Goal: Check status: Check status

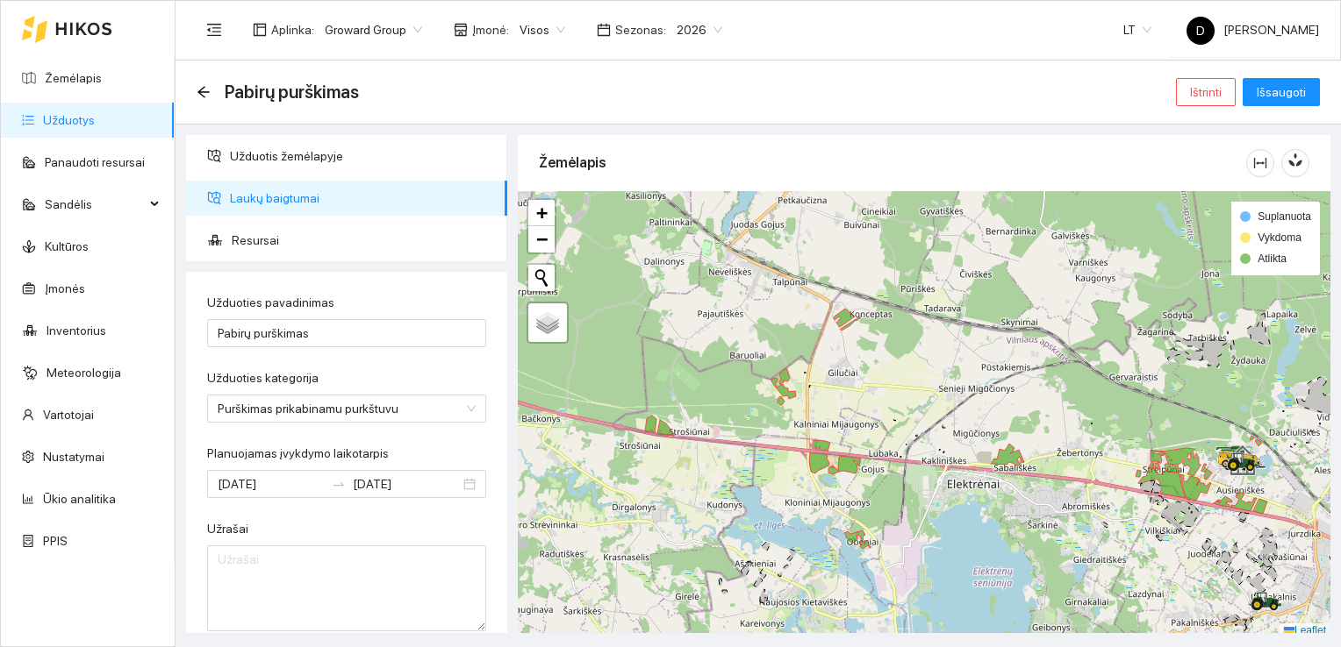
scroll to position [377, 0]
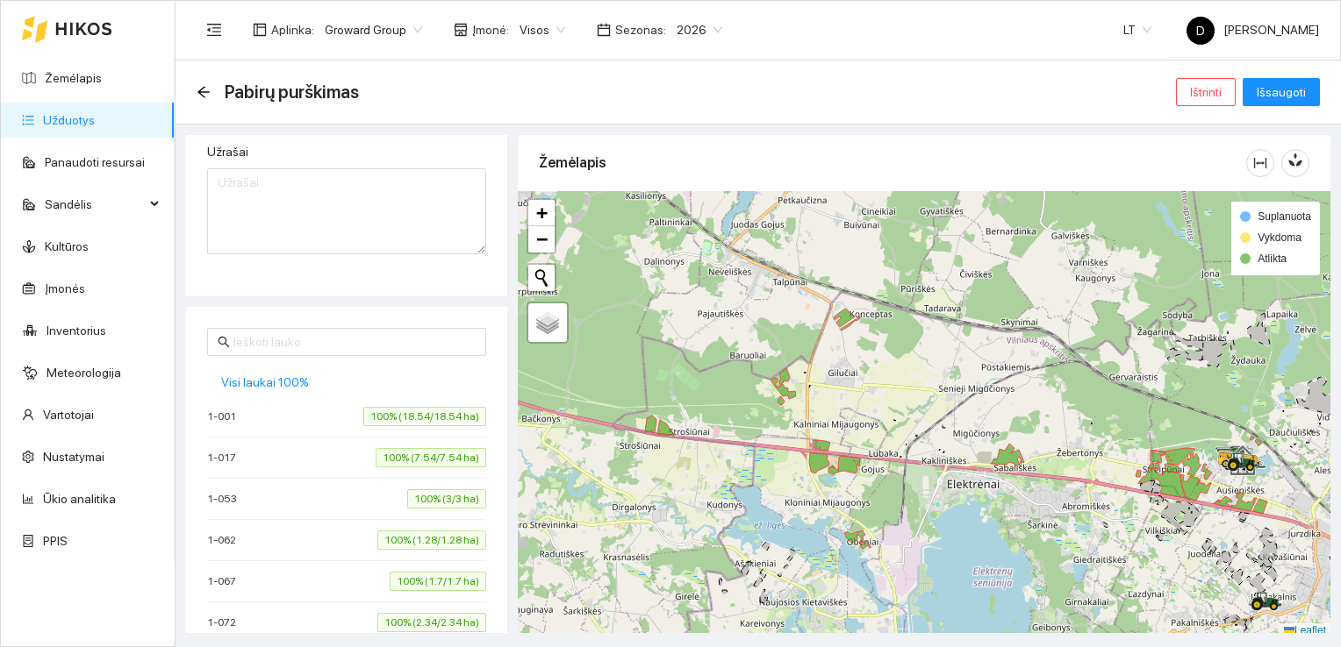
click at [207, 81] on div "Pabirų purškimas" at bounding box center [283, 92] width 173 height 28
click at [200, 90] on icon "arrow-left" at bounding box center [202, 91] width 11 height 11
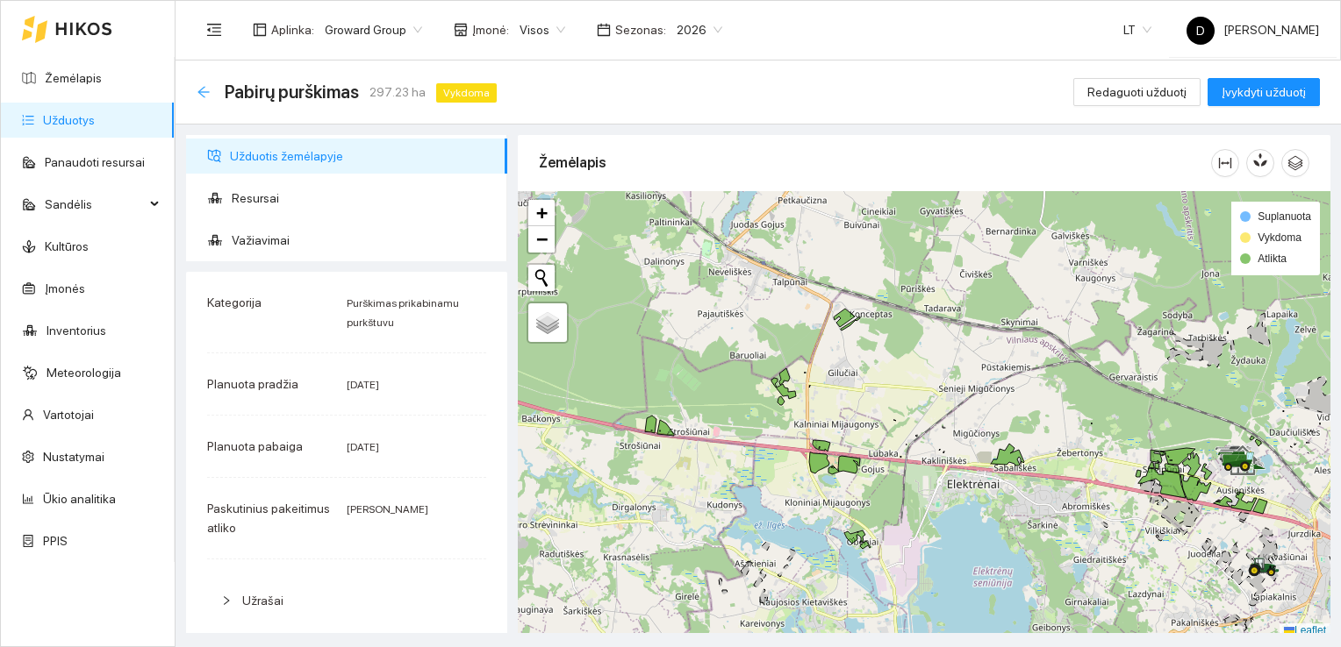
click at [205, 89] on icon "arrow-left" at bounding box center [204, 92] width 14 height 14
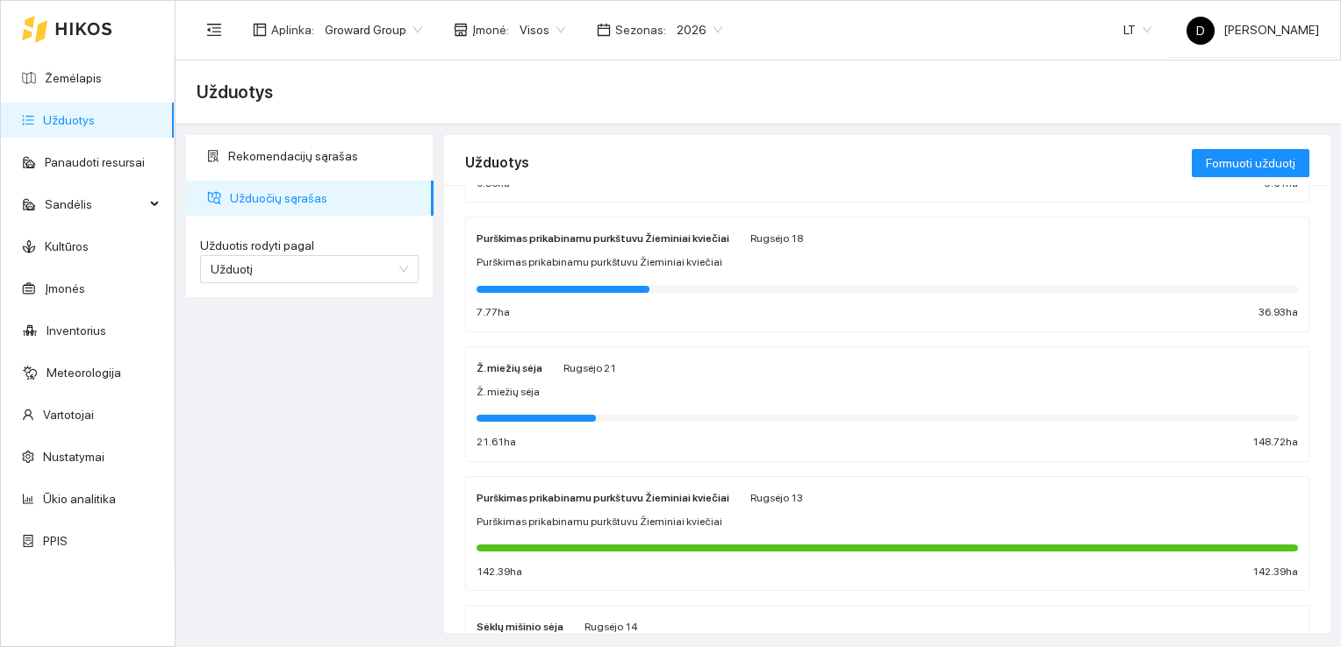
scroll to position [263, 0]
click at [511, 367] on strong "Ž. miežių sėja" at bounding box center [509, 367] width 66 height 12
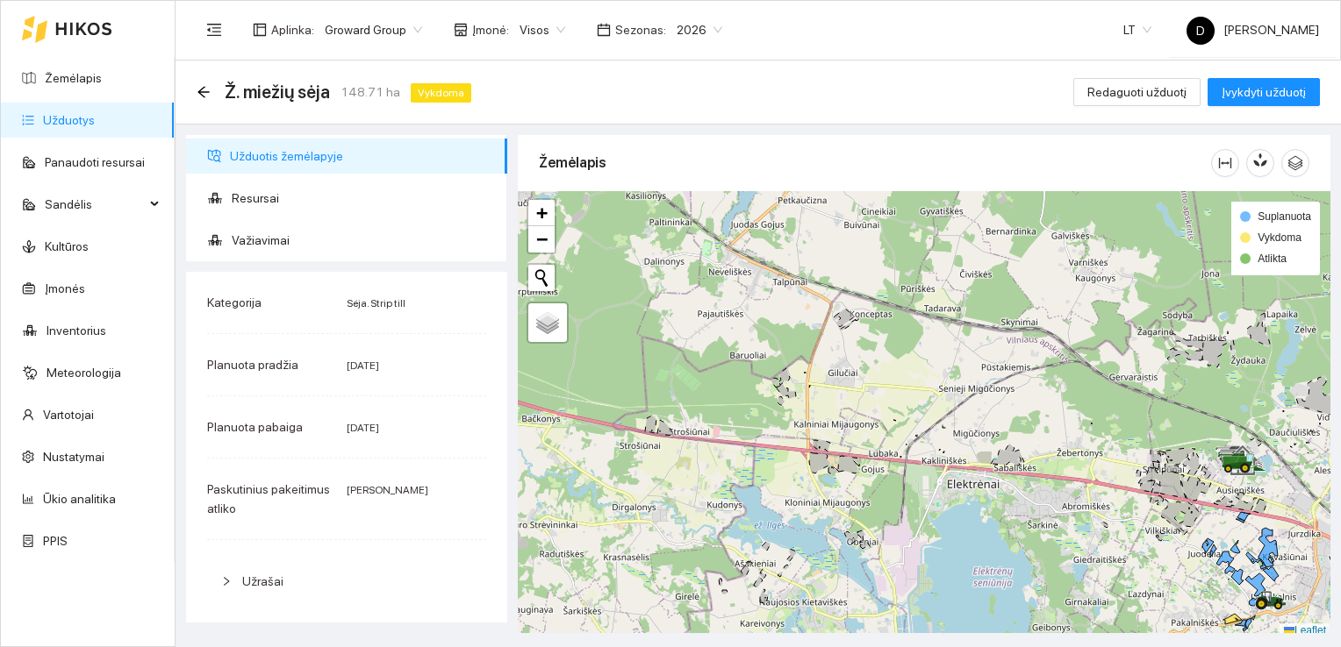
scroll to position [4, 0]
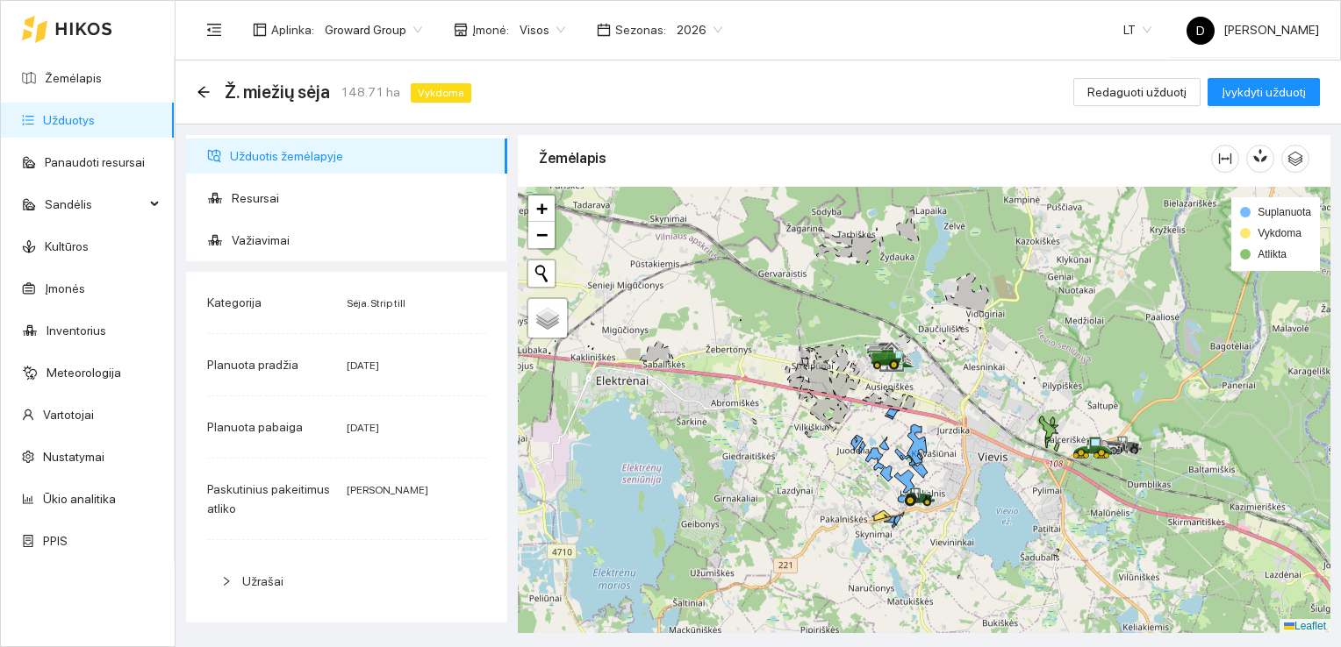
drag, startPoint x: 1212, startPoint y: 420, endPoint x: 890, endPoint y: 333, distance: 333.5
click at [860, 321] on div at bounding box center [924, 410] width 812 height 447
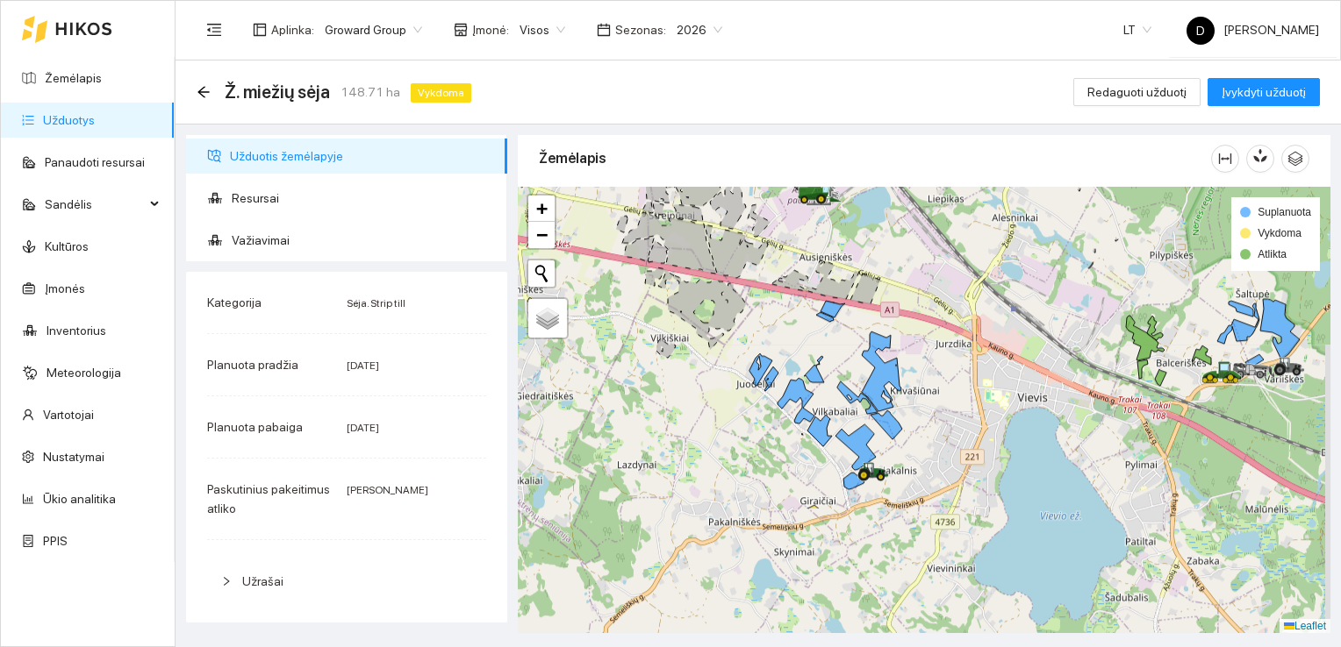
drag, startPoint x: 882, startPoint y: 535, endPoint x: 835, endPoint y: 365, distance: 176.4
click at [835, 365] on div at bounding box center [924, 410] width 812 height 447
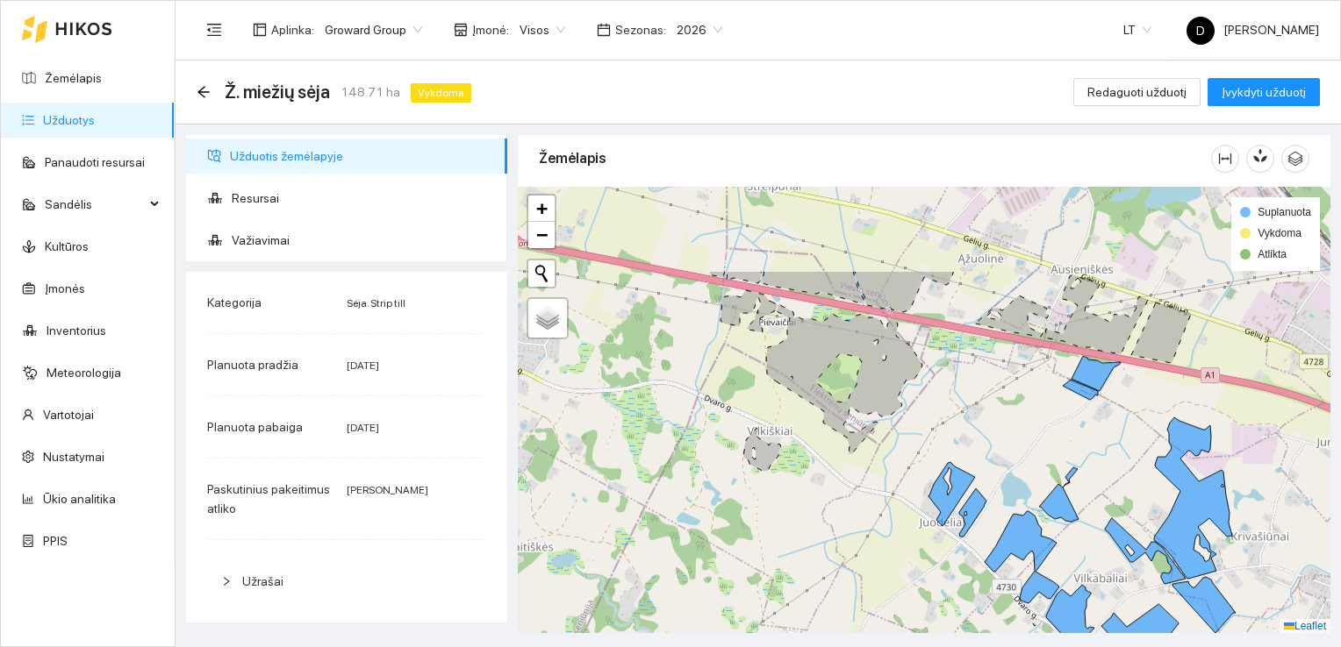
drag, startPoint x: 760, startPoint y: 306, endPoint x: 976, endPoint y: 425, distance: 246.2
click at [976, 425] on div at bounding box center [924, 410] width 812 height 447
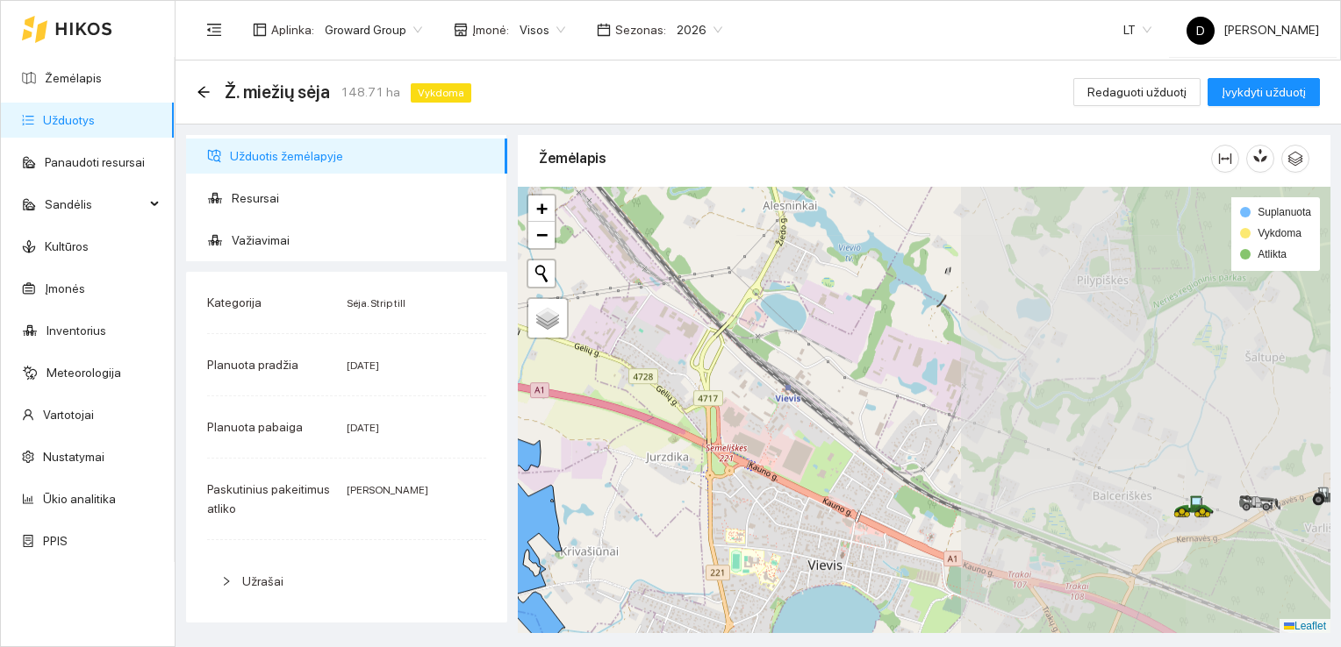
drag, startPoint x: 1148, startPoint y: 365, endPoint x: 696, endPoint y: 342, distance: 453.3
click at [696, 342] on div at bounding box center [924, 410] width 812 height 447
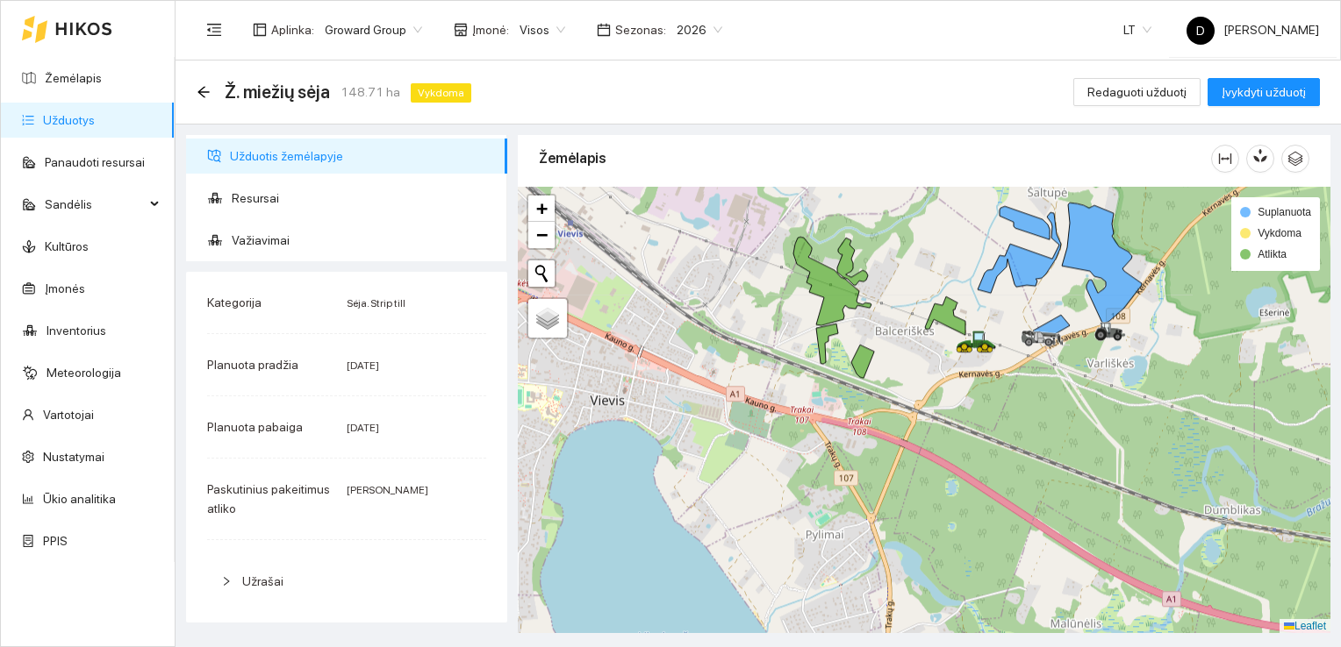
drag, startPoint x: 1146, startPoint y: 479, endPoint x: 931, endPoint y: 316, distance: 269.9
click at [930, 314] on icon at bounding box center [945, 316] width 40 height 39
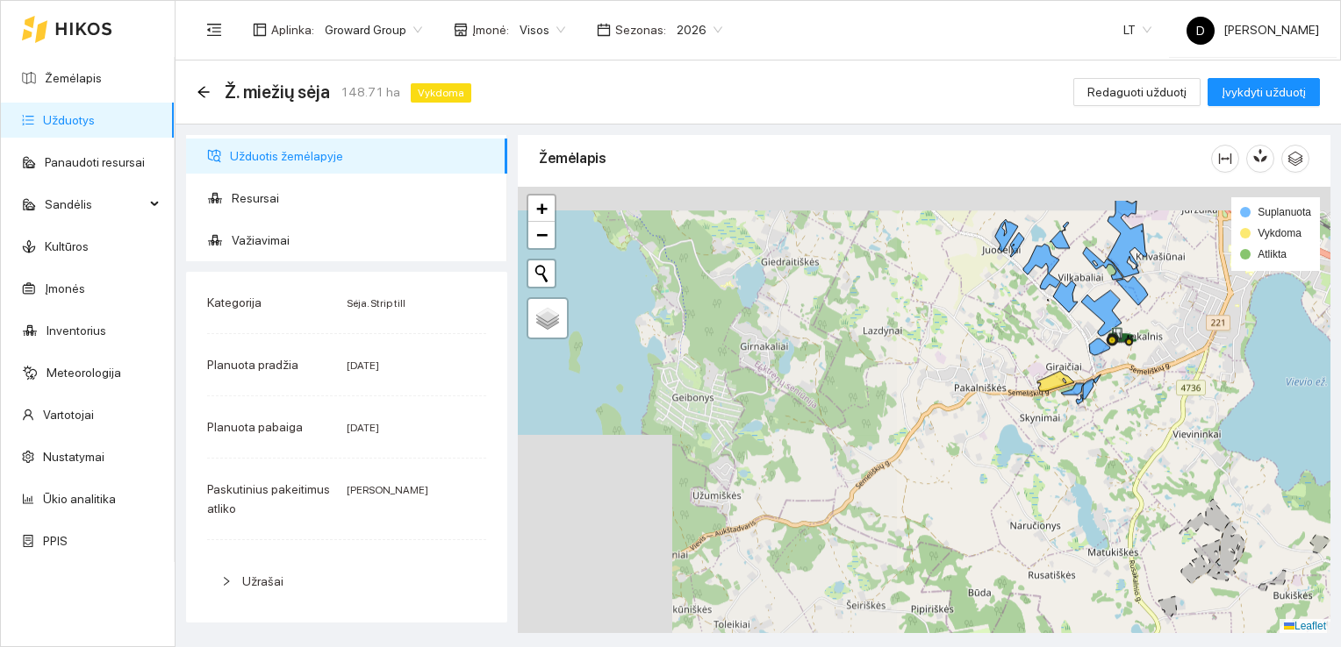
drag, startPoint x: 675, startPoint y: 378, endPoint x: 1176, endPoint y: 440, distance: 504.8
click at [1176, 440] on div at bounding box center [924, 410] width 812 height 447
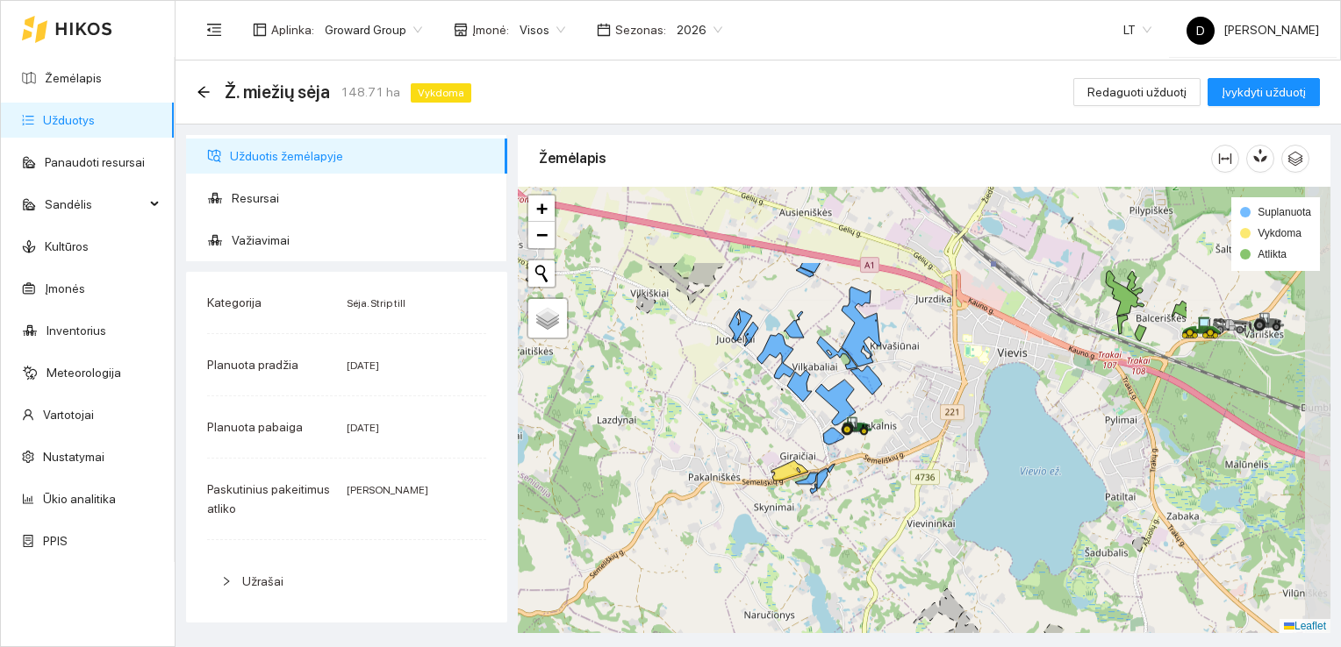
drag, startPoint x: 1109, startPoint y: 270, endPoint x: 888, endPoint y: 397, distance: 254.6
click at [884, 394] on div at bounding box center [924, 410] width 812 height 447
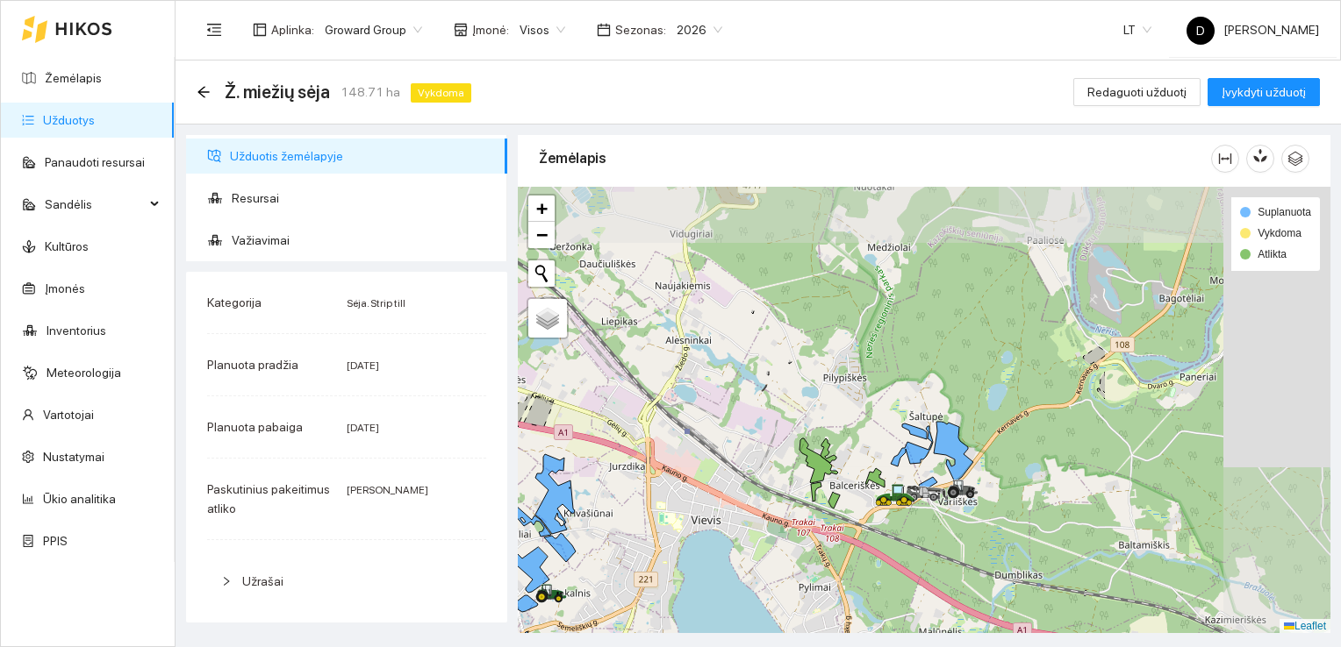
drag, startPoint x: 1049, startPoint y: 290, endPoint x: 775, endPoint y: 447, distance: 316.8
click at [775, 447] on div at bounding box center [924, 410] width 812 height 447
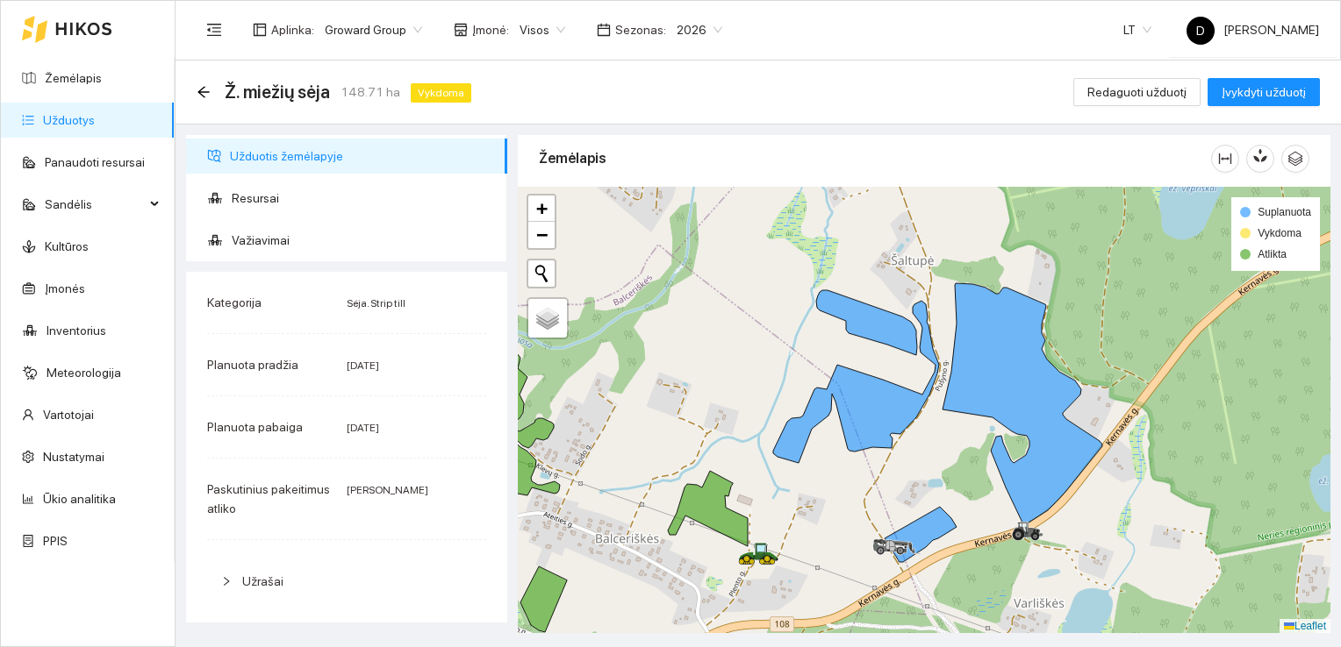
drag, startPoint x: 850, startPoint y: 504, endPoint x: 891, endPoint y: 461, distance: 59.6
click at [891, 461] on div at bounding box center [924, 410] width 812 height 447
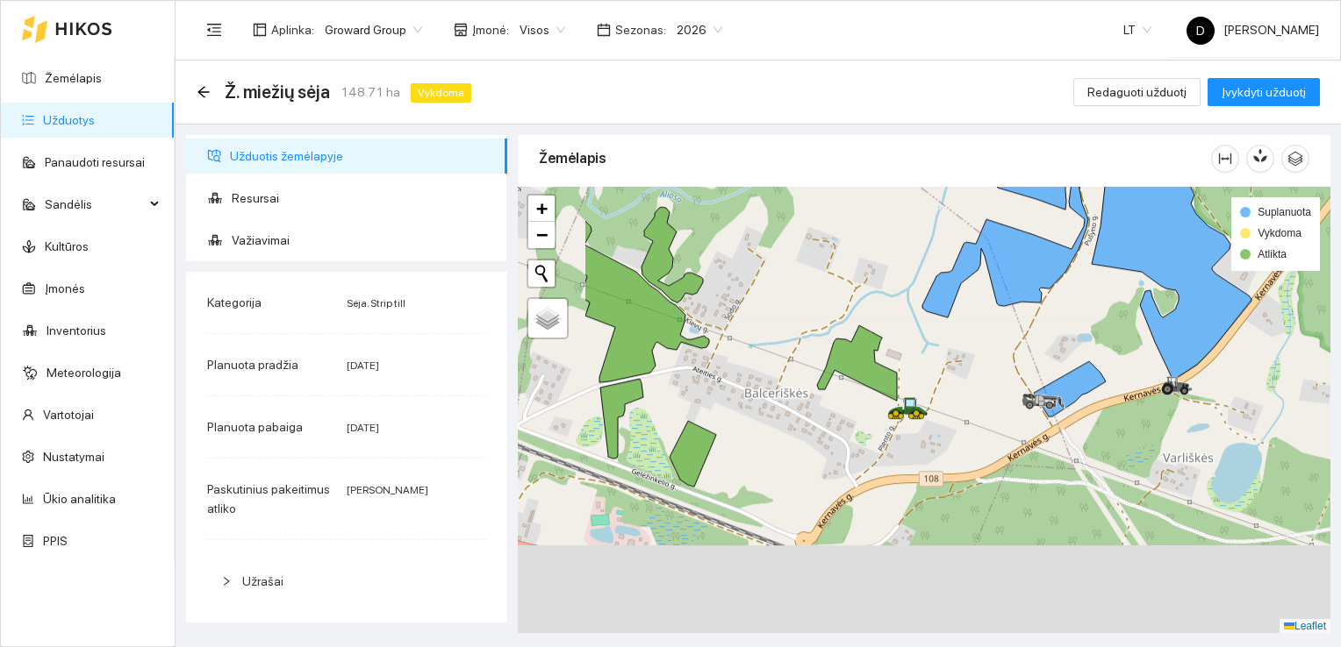
drag, startPoint x: 874, startPoint y: 494, endPoint x: 1023, endPoint y: 348, distance: 208.4
click at [1023, 348] on div at bounding box center [924, 410] width 812 height 447
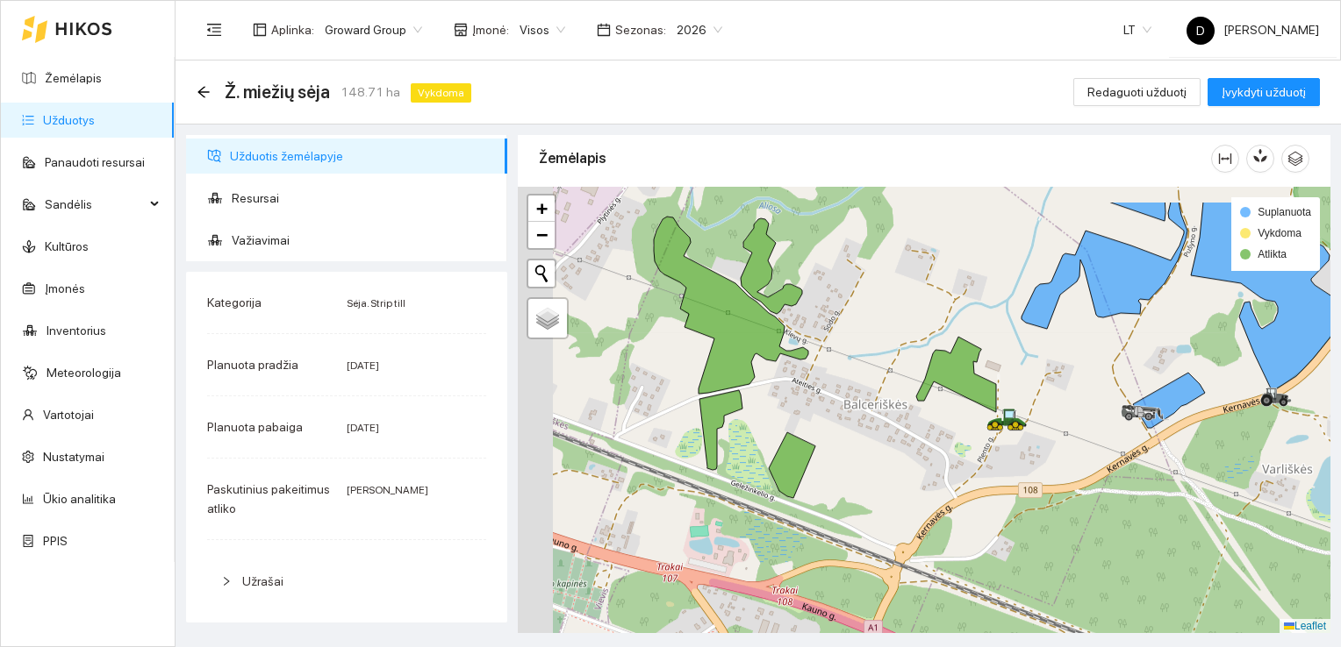
drag, startPoint x: 846, startPoint y: 335, endPoint x: 1032, endPoint y: 396, distance: 195.6
click at [1032, 396] on div at bounding box center [924, 410] width 812 height 447
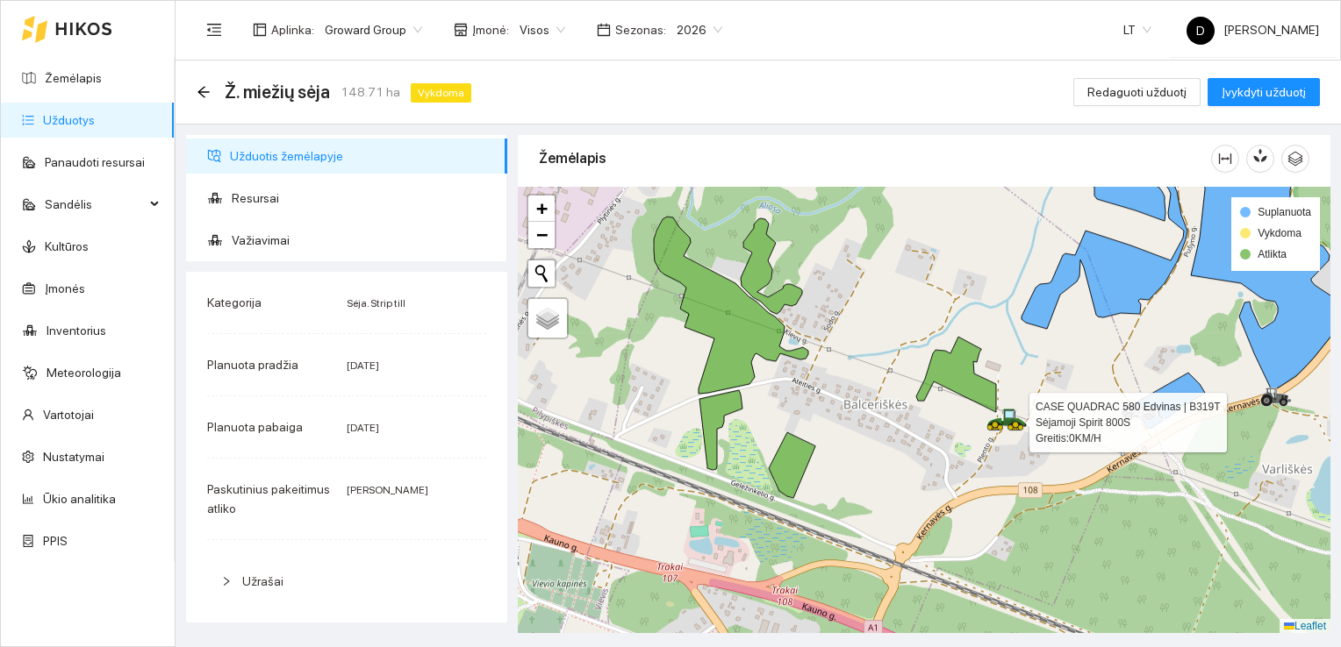
click at [1008, 419] on icon at bounding box center [1015, 421] width 23 height 7
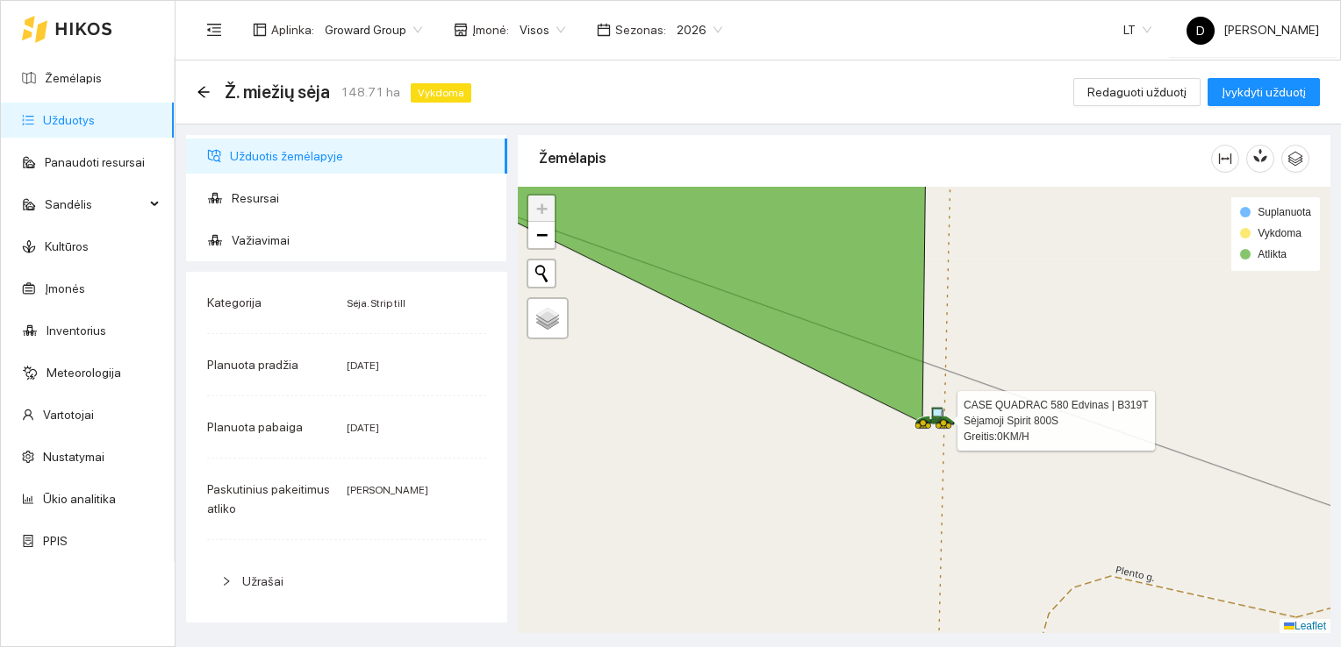
click at [937, 419] on icon at bounding box center [943, 420] width 23 height 7
click at [790, 451] on div at bounding box center [924, 410] width 812 height 447
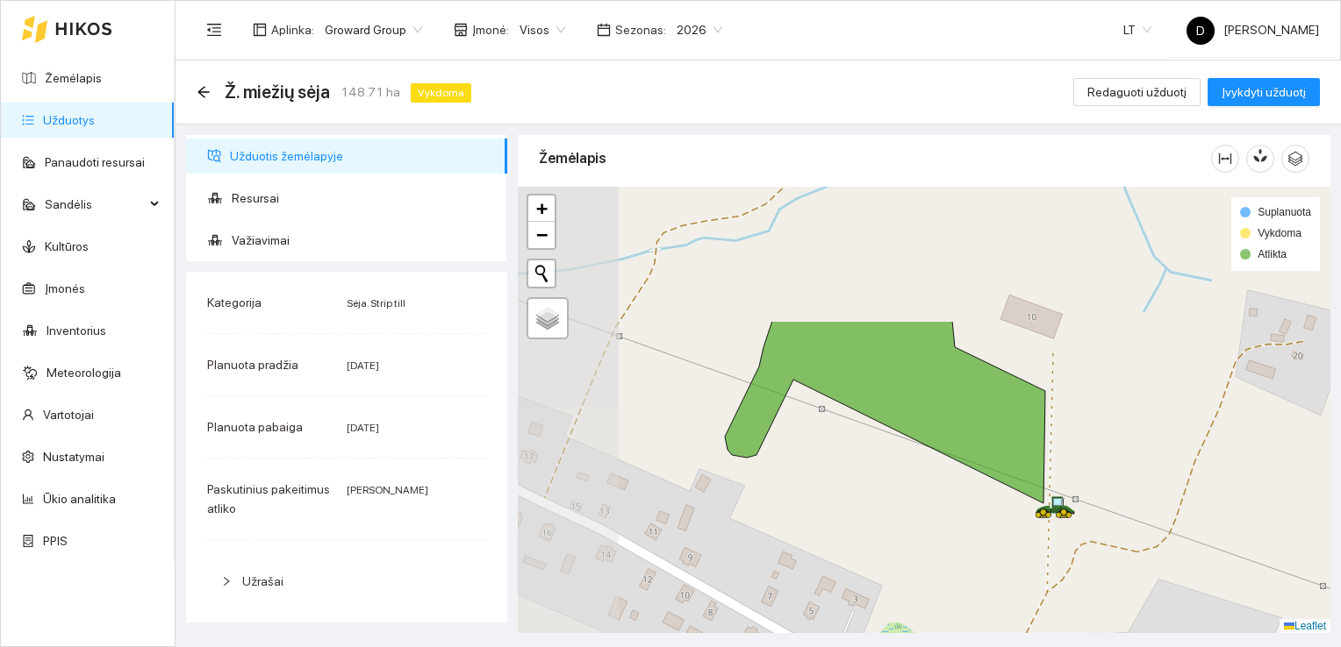
drag, startPoint x: 713, startPoint y: 321, endPoint x: 979, endPoint y: 501, distance: 320.9
click at [979, 501] on div at bounding box center [924, 410] width 812 height 447
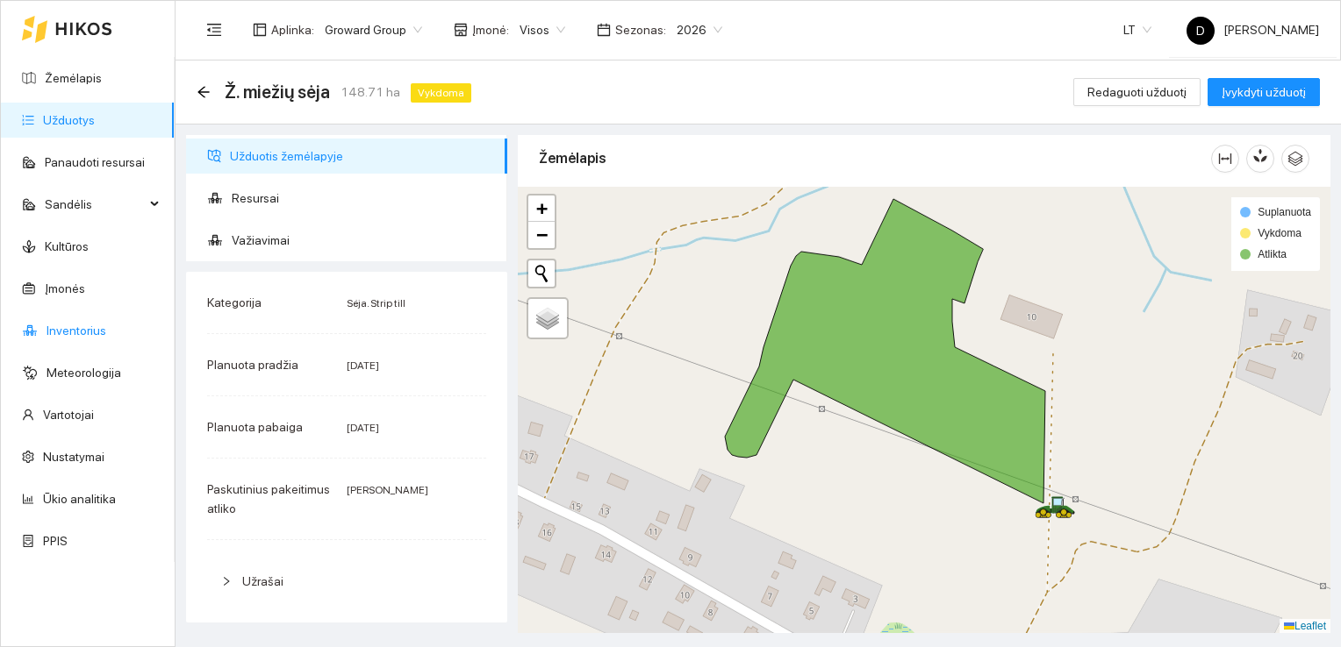
click at [81, 332] on link "Inventorius" at bounding box center [76, 331] width 60 height 14
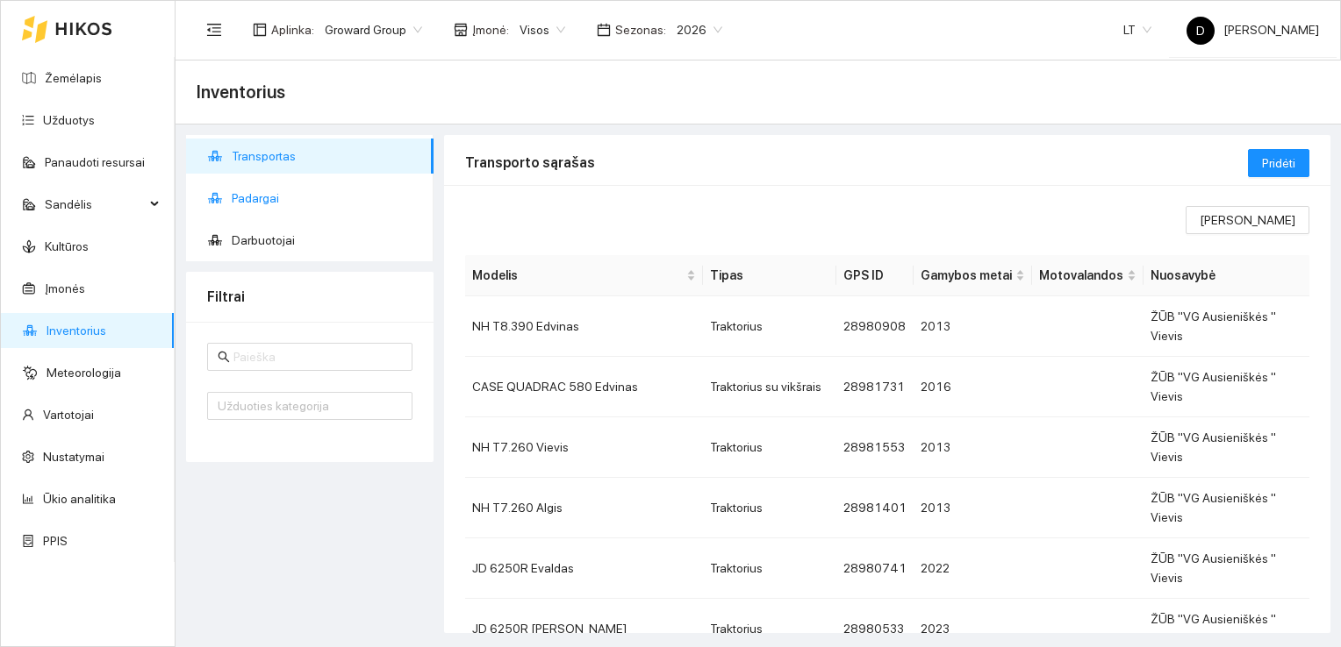
click at [260, 195] on span "Padargai" at bounding box center [326, 198] width 188 height 35
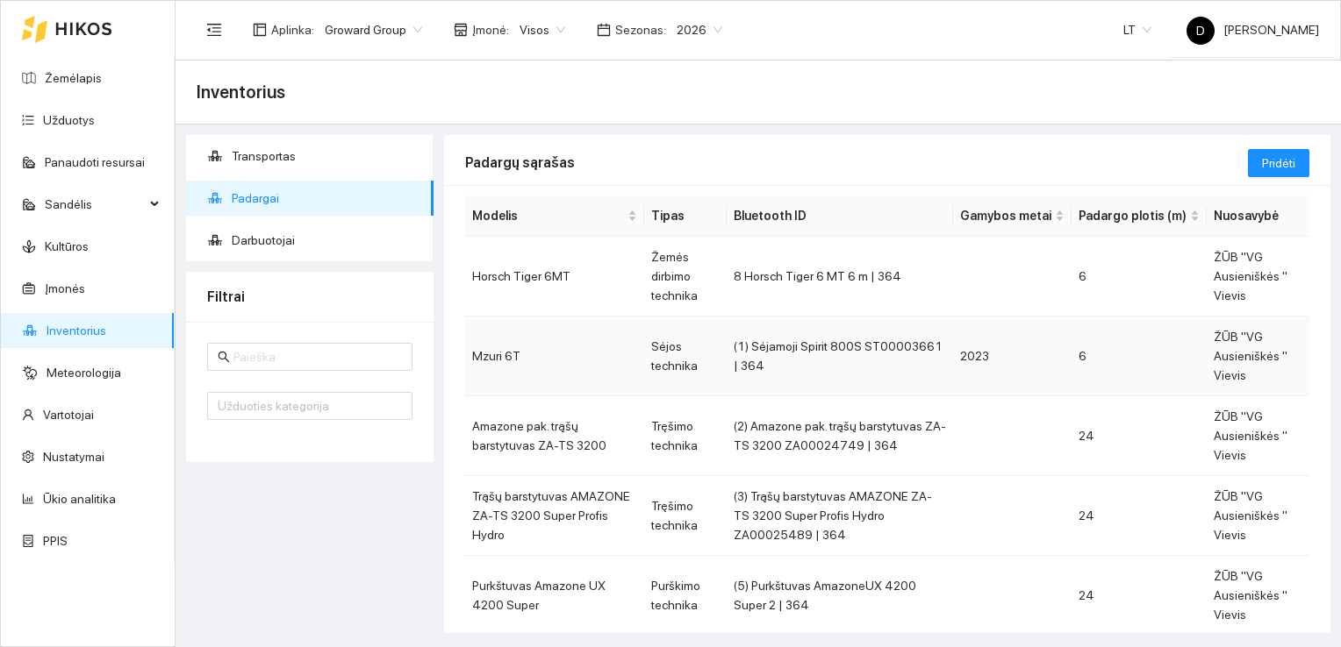
scroll to position [88, 0]
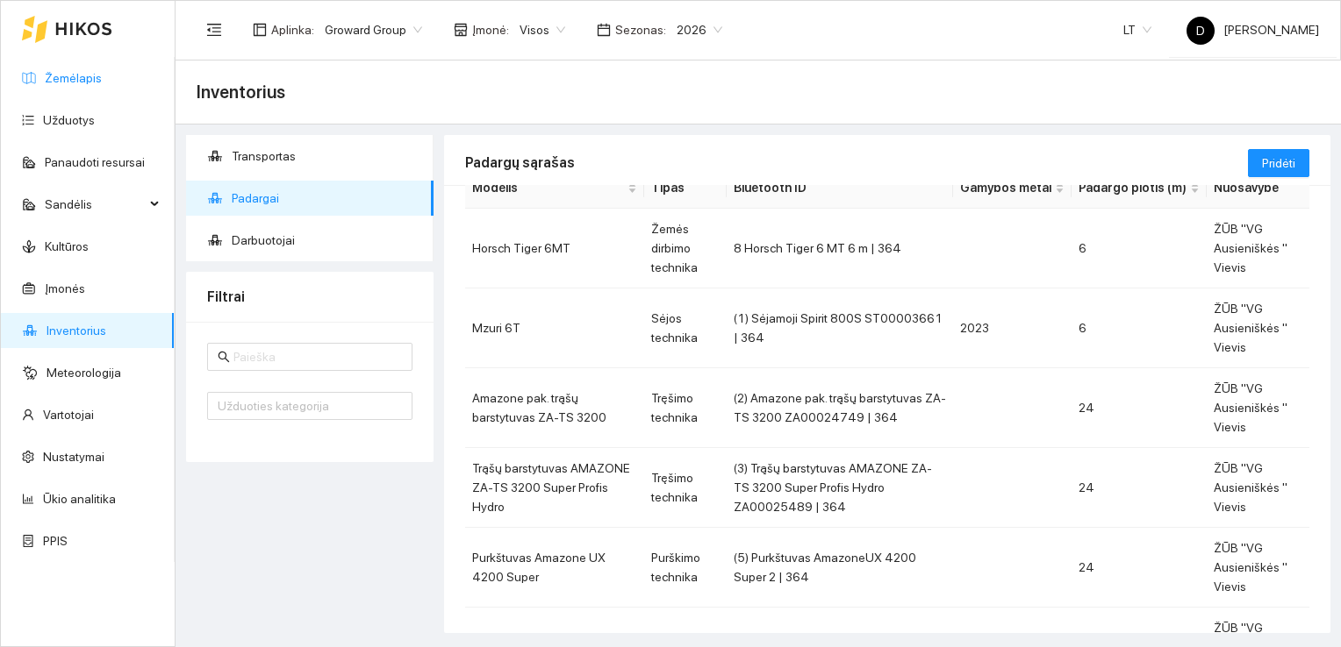
click at [73, 75] on link "Žemėlapis" at bounding box center [73, 78] width 57 height 14
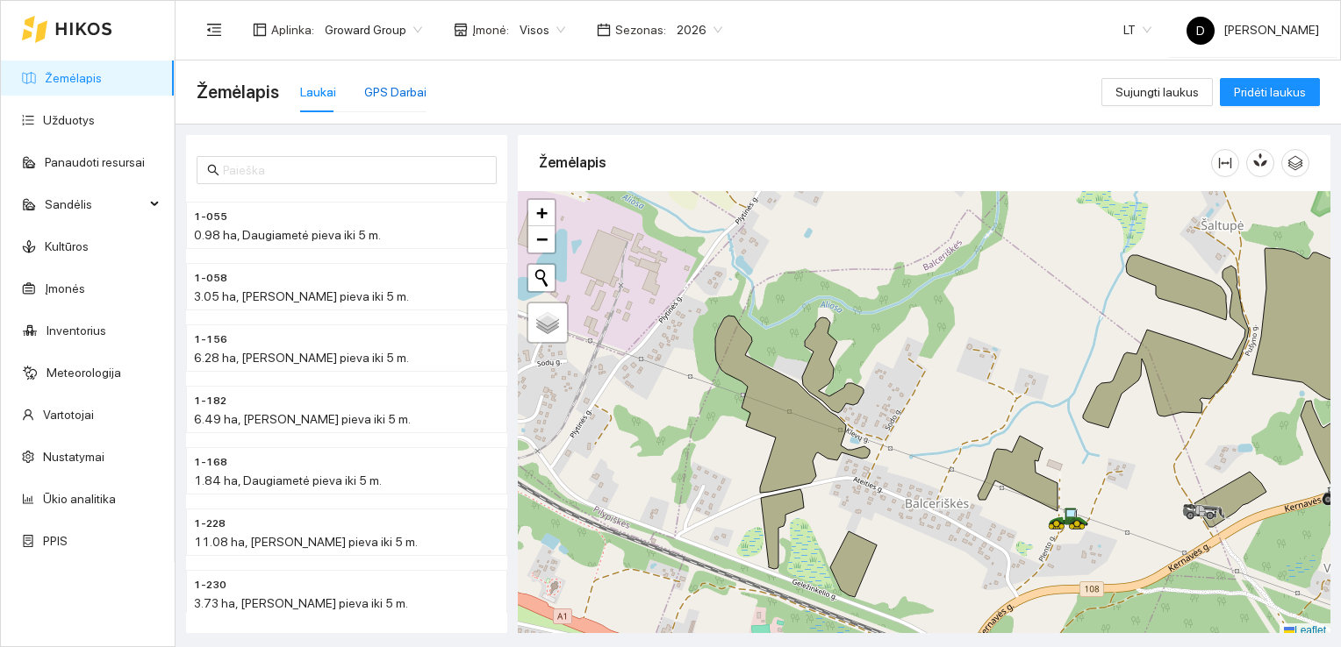
click at [386, 90] on div "GPS Darbai" at bounding box center [395, 91] width 62 height 19
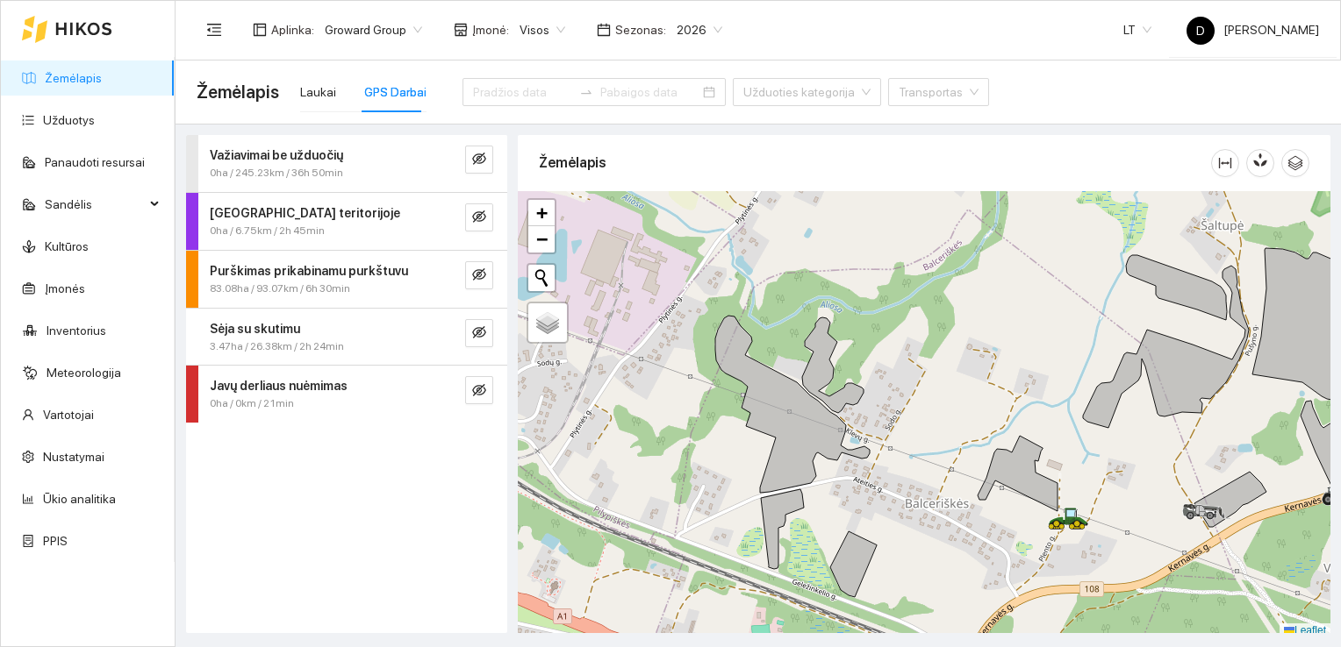
click at [261, 327] on strong "Sėja su skutimu" at bounding box center [255, 329] width 90 height 14
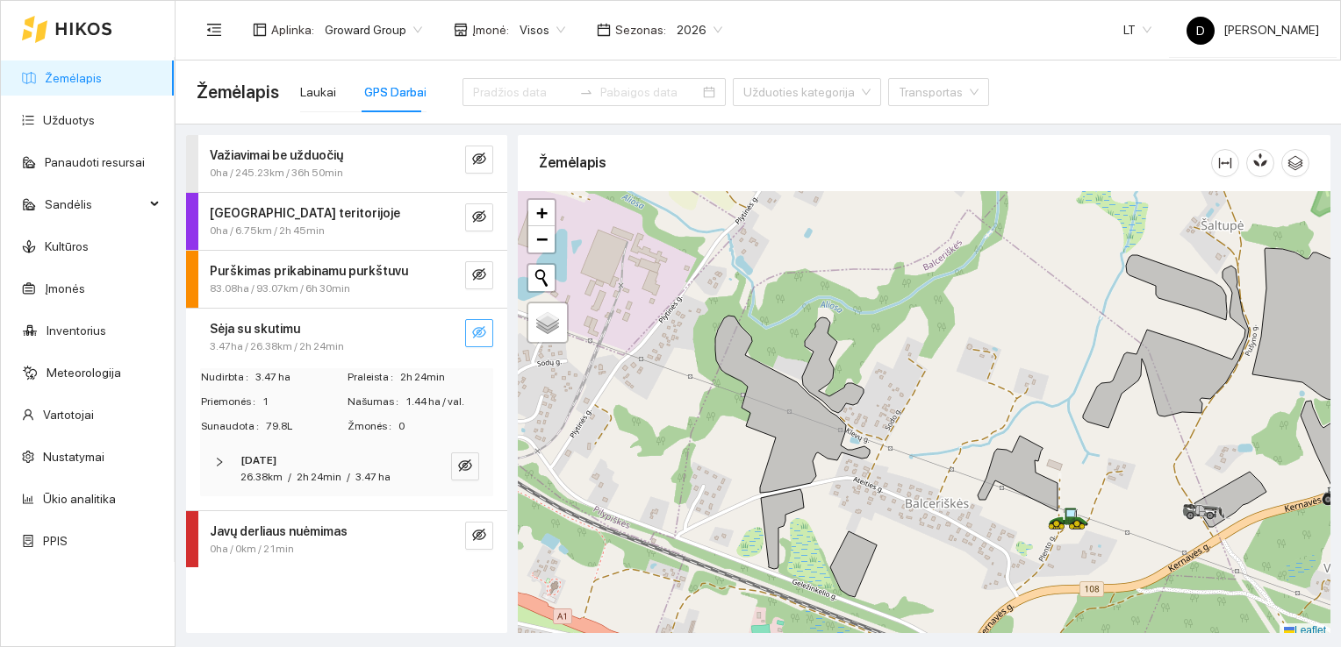
click at [482, 328] on icon "eye-invisible" at bounding box center [479, 332] width 14 height 14
click at [475, 325] on icon "eye" at bounding box center [479, 332] width 14 height 14
click at [475, 325] on icon "eye-invisible" at bounding box center [479, 332] width 14 height 14
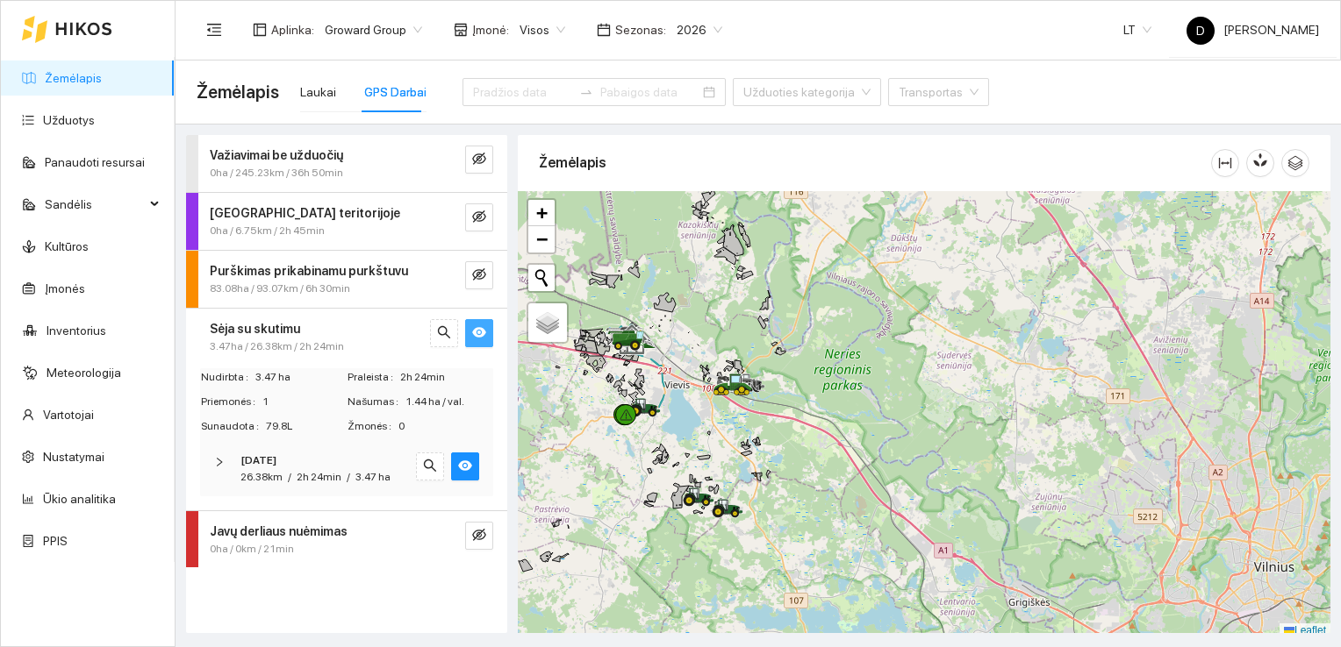
scroll to position [4, 0]
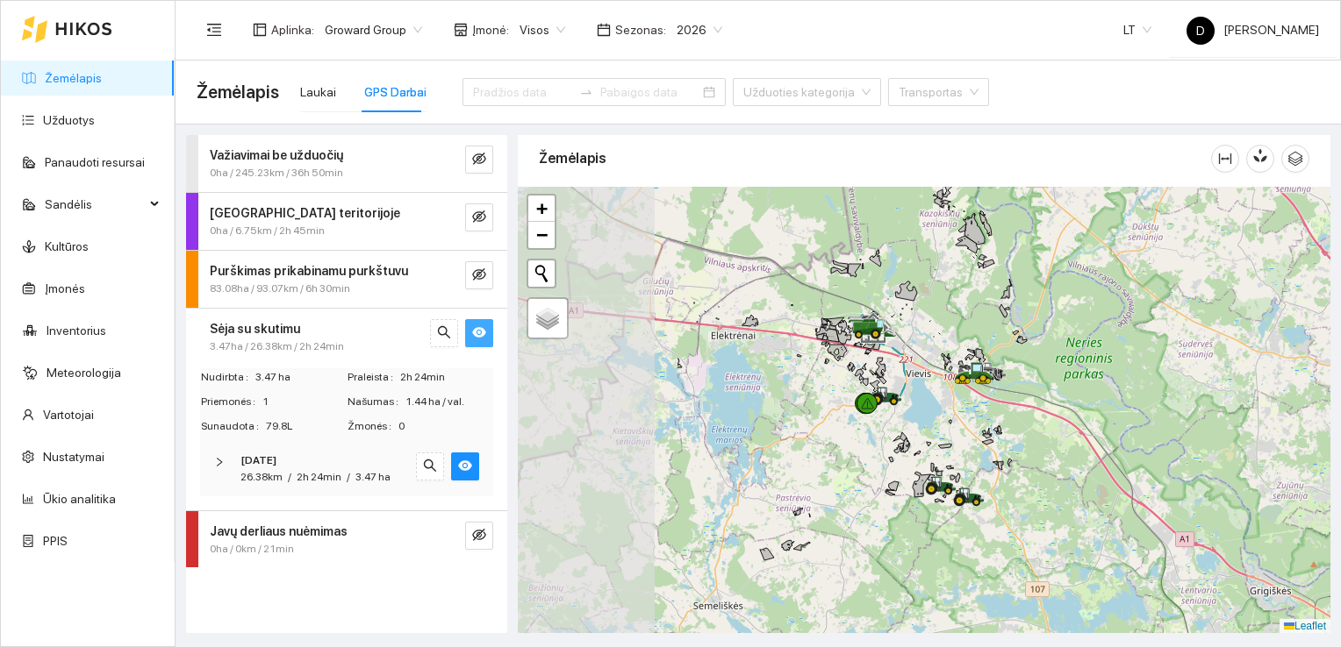
drag, startPoint x: 756, startPoint y: 394, endPoint x: 933, endPoint y: 417, distance: 178.7
click at [928, 417] on div at bounding box center [924, 410] width 812 height 447
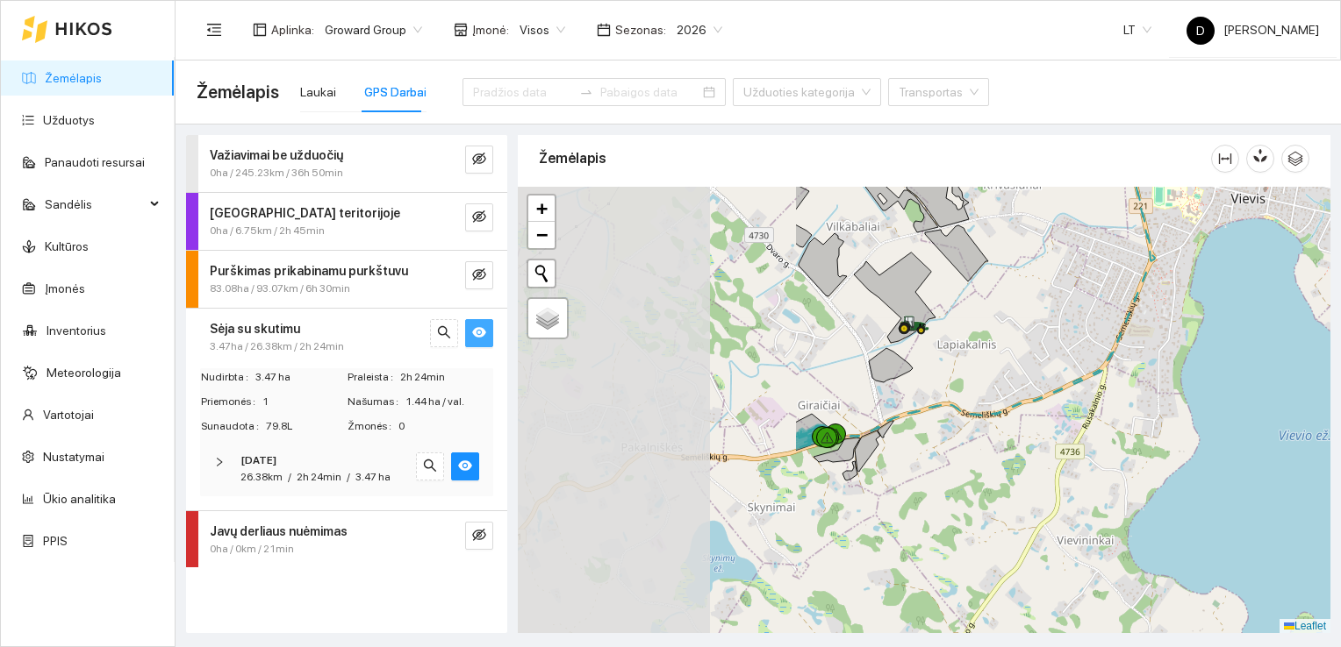
drag, startPoint x: 677, startPoint y: 416, endPoint x: 1053, endPoint y: 360, distance: 379.7
click at [1053, 360] on div at bounding box center [924, 410] width 812 height 447
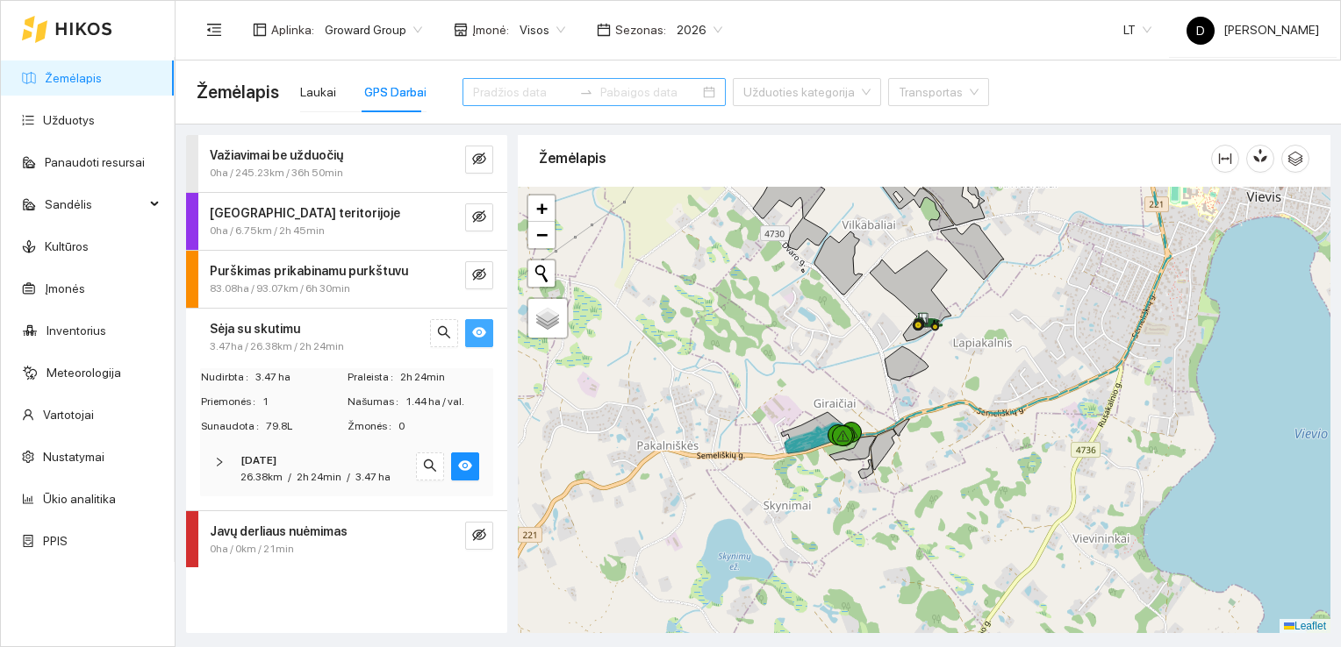
click at [572, 92] on div at bounding box center [586, 92] width 28 height 14
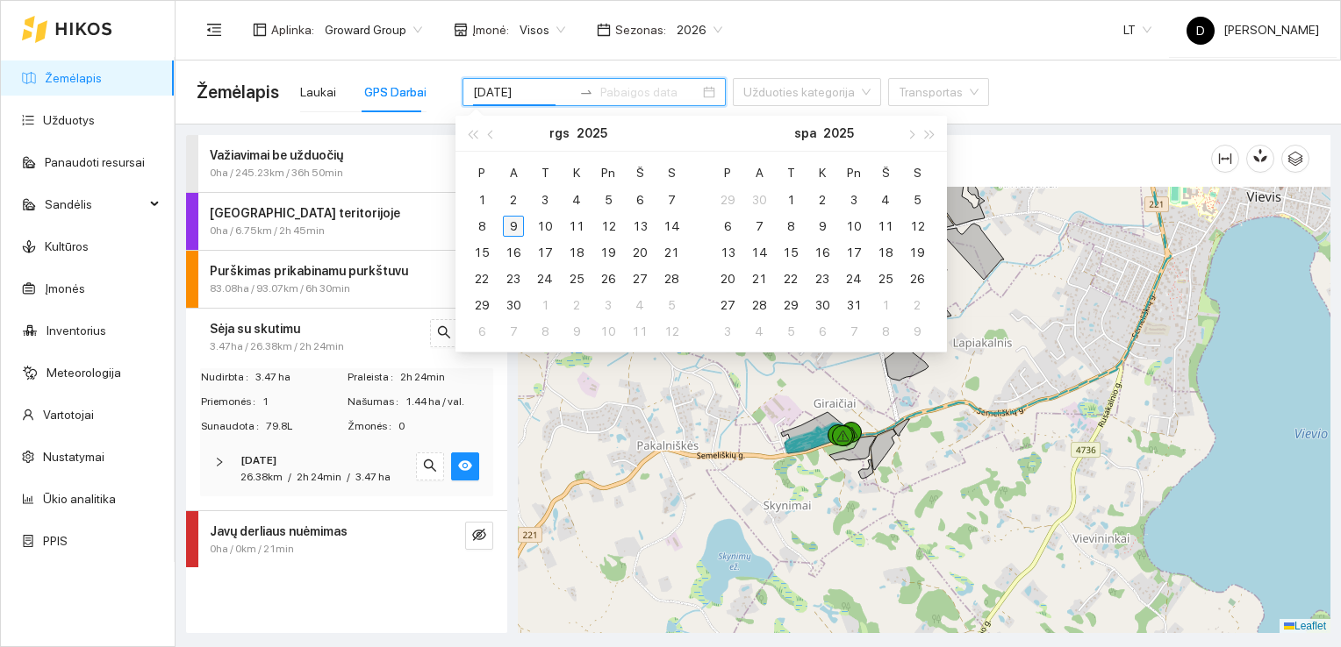
type input "[DATE]"
click at [512, 225] on div "9" at bounding box center [513, 226] width 21 height 21
click at [514, 226] on div "9" at bounding box center [513, 226] width 21 height 21
type input "[DATE]"
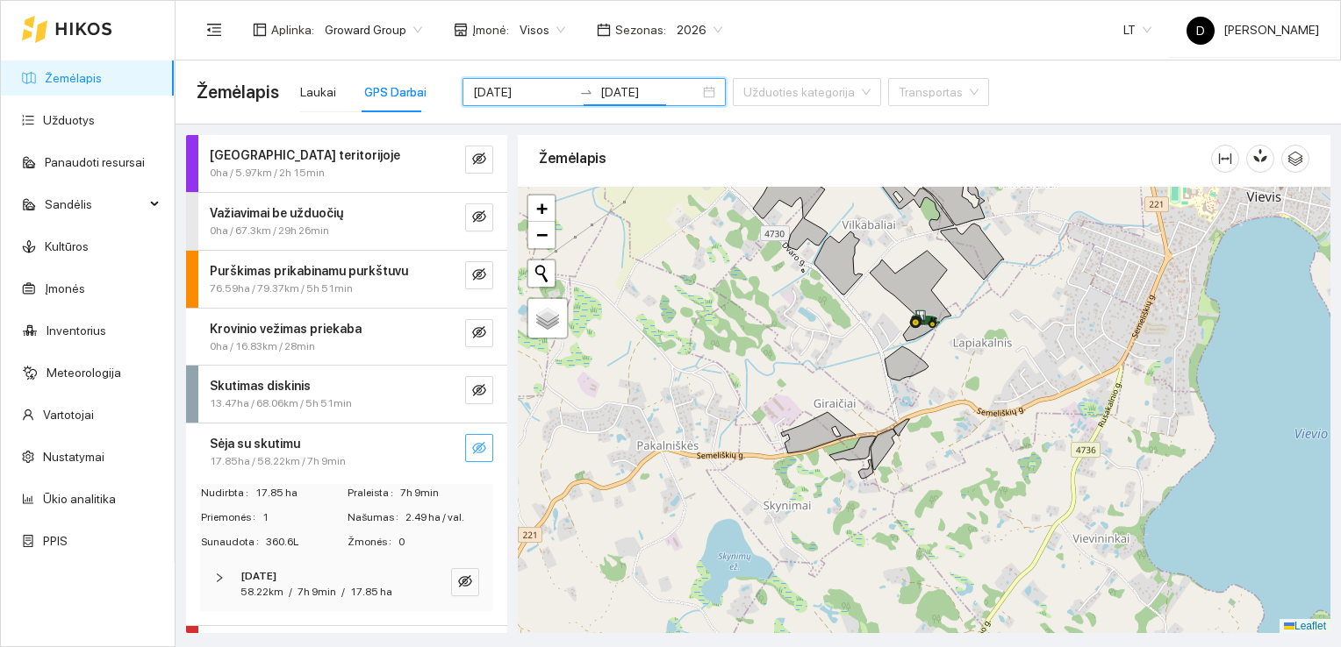
click at [465, 441] on button "button" at bounding box center [479, 448] width 28 height 28
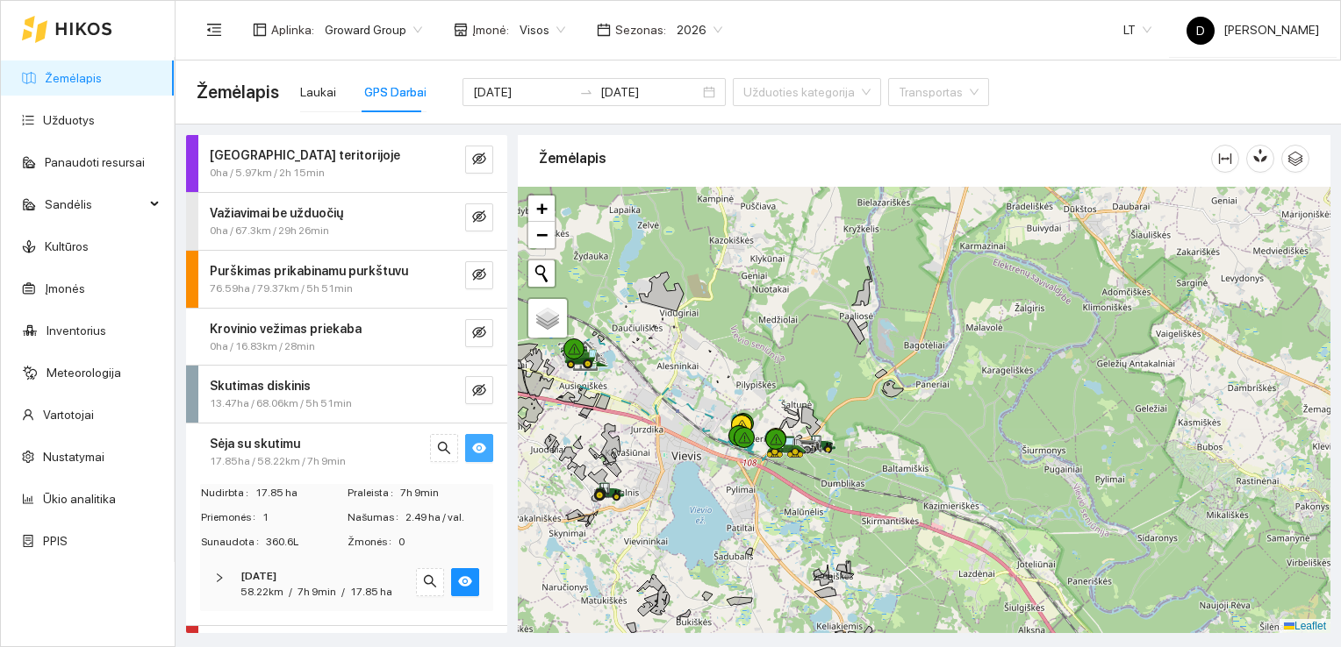
drag, startPoint x: 939, startPoint y: 338, endPoint x: 644, endPoint y: 462, distance: 320.0
click at [645, 462] on div at bounding box center [924, 410] width 812 height 447
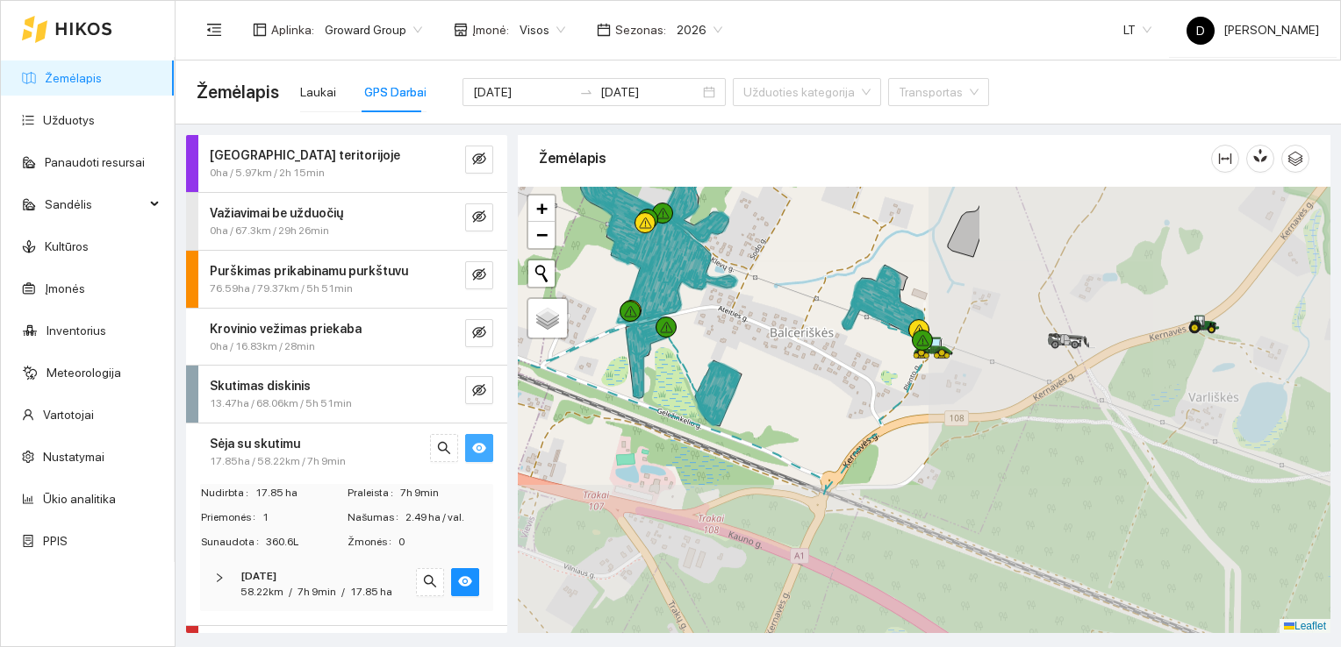
drag, startPoint x: 890, startPoint y: 425, endPoint x: 538, endPoint y: 270, distance: 385.0
click at [538, 270] on div at bounding box center [924, 410] width 812 height 447
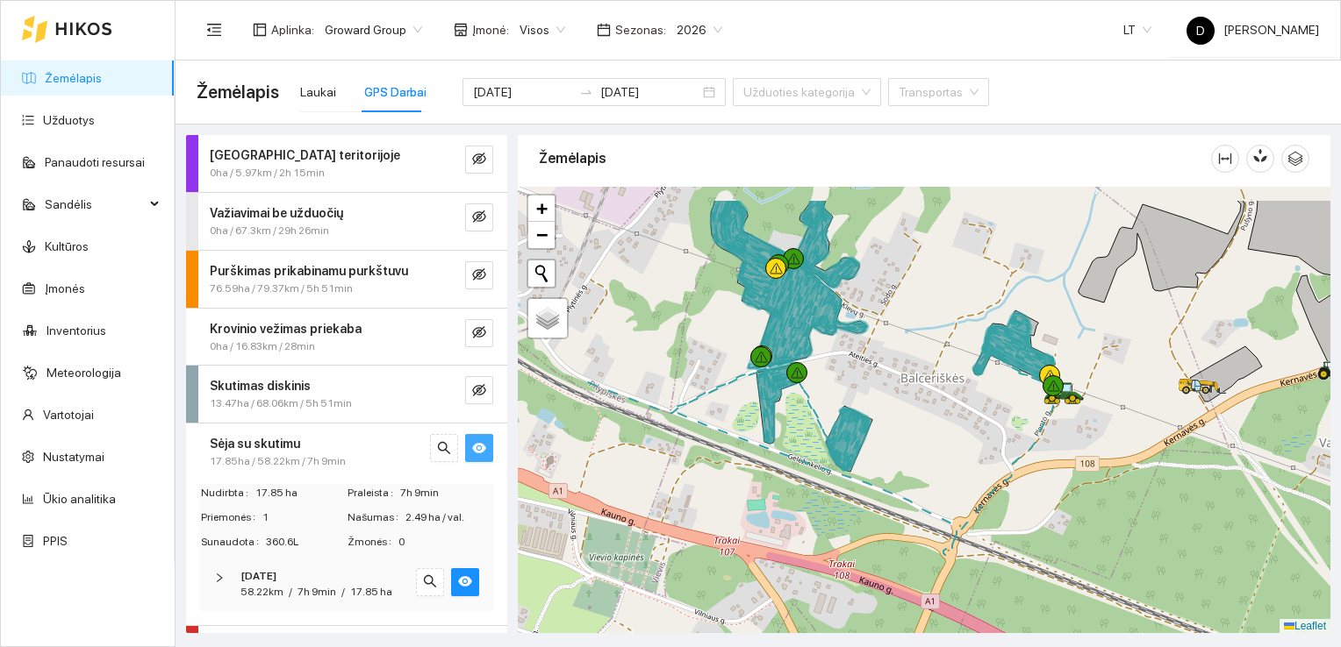
drag, startPoint x: 839, startPoint y: 358, endPoint x: 979, endPoint y: 417, distance: 152.2
click at [979, 417] on div at bounding box center [924, 410] width 812 height 447
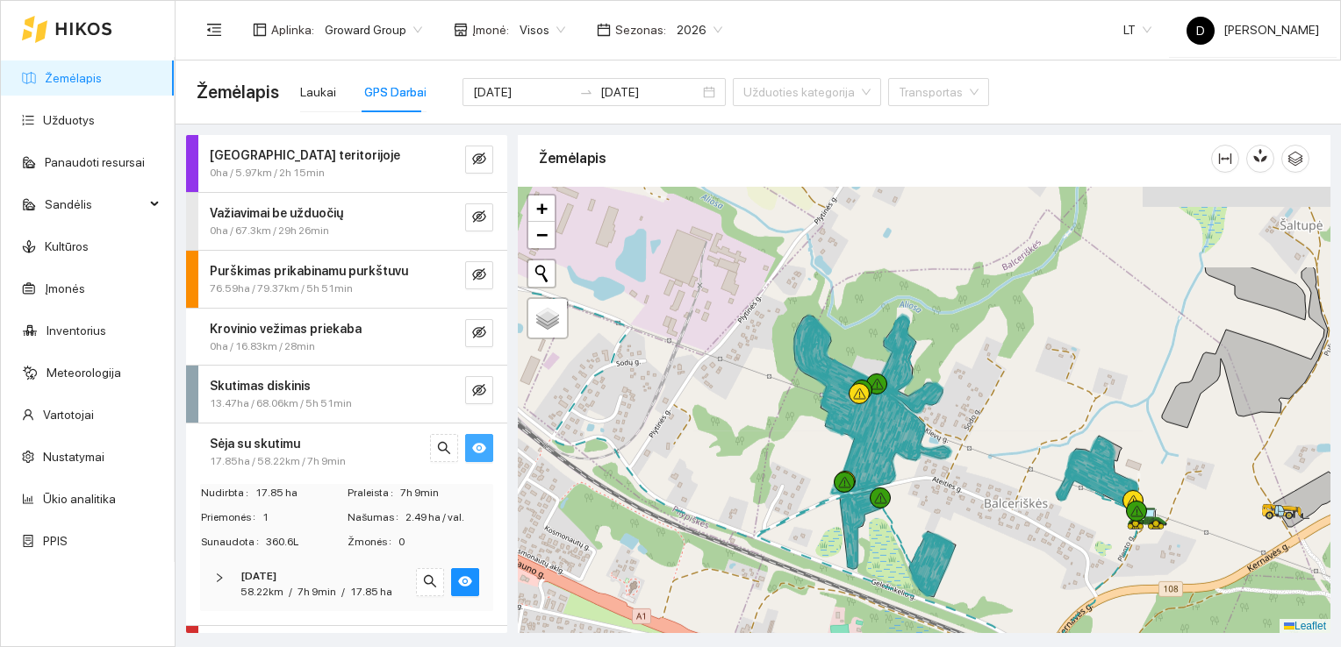
drag, startPoint x: 963, startPoint y: 384, endPoint x: 991, endPoint y: 489, distance: 108.1
click at [993, 490] on div at bounding box center [924, 410] width 812 height 447
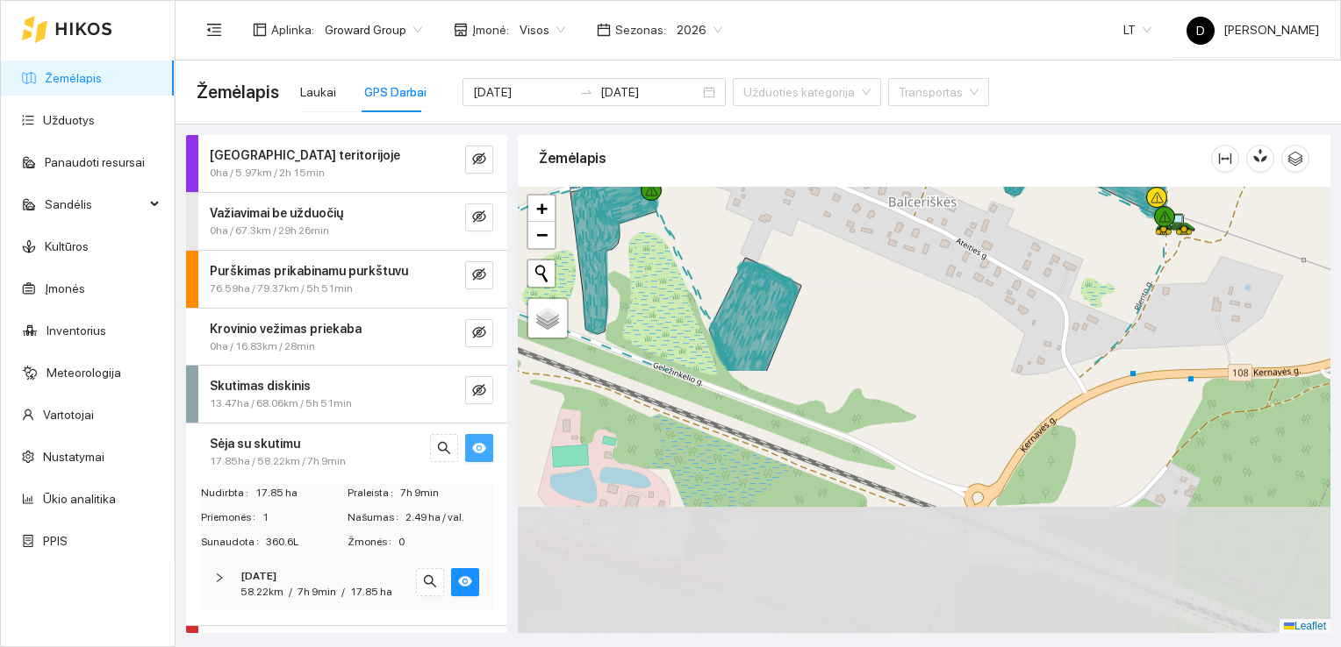
drag, startPoint x: 1039, startPoint y: 618, endPoint x: 933, endPoint y: 311, distance: 323.8
click at [933, 311] on div at bounding box center [924, 410] width 812 height 447
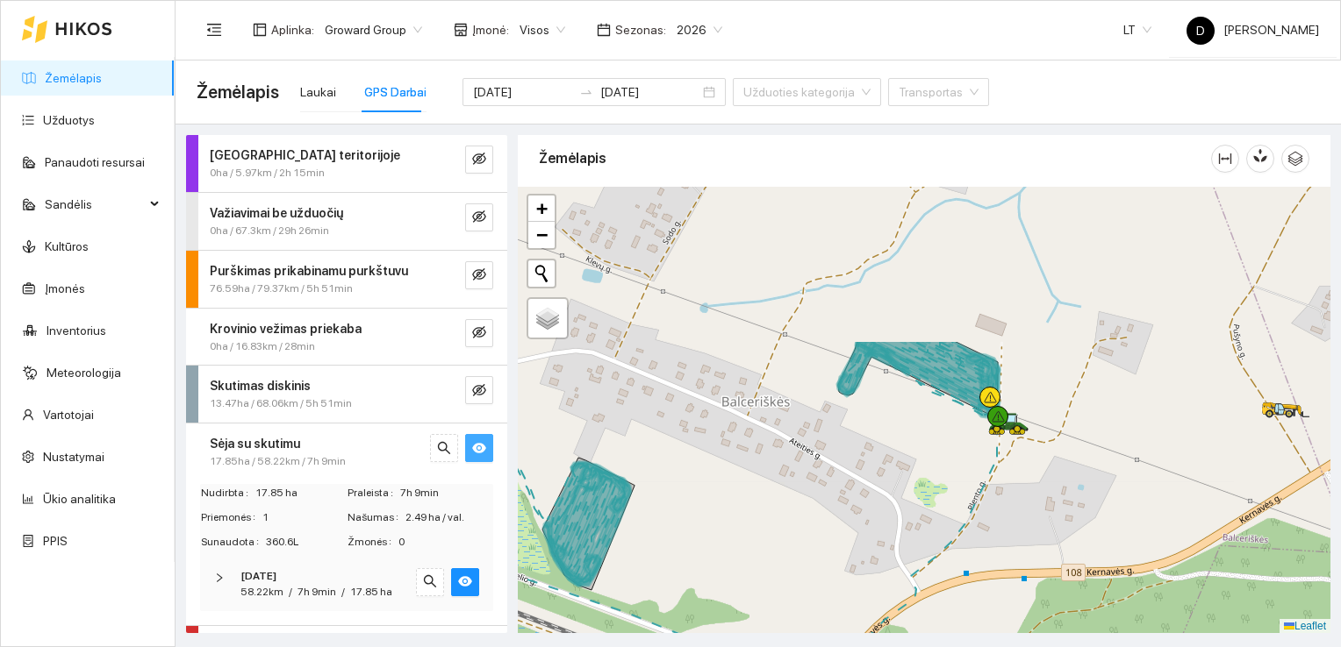
drag, startPoint x: 1076, startPoint y: 275, endPoint x: 910, endPoint y: 475, distance: 260.4
click at [910, 475] on div at bounding box center [924, 410] width 812 height 447
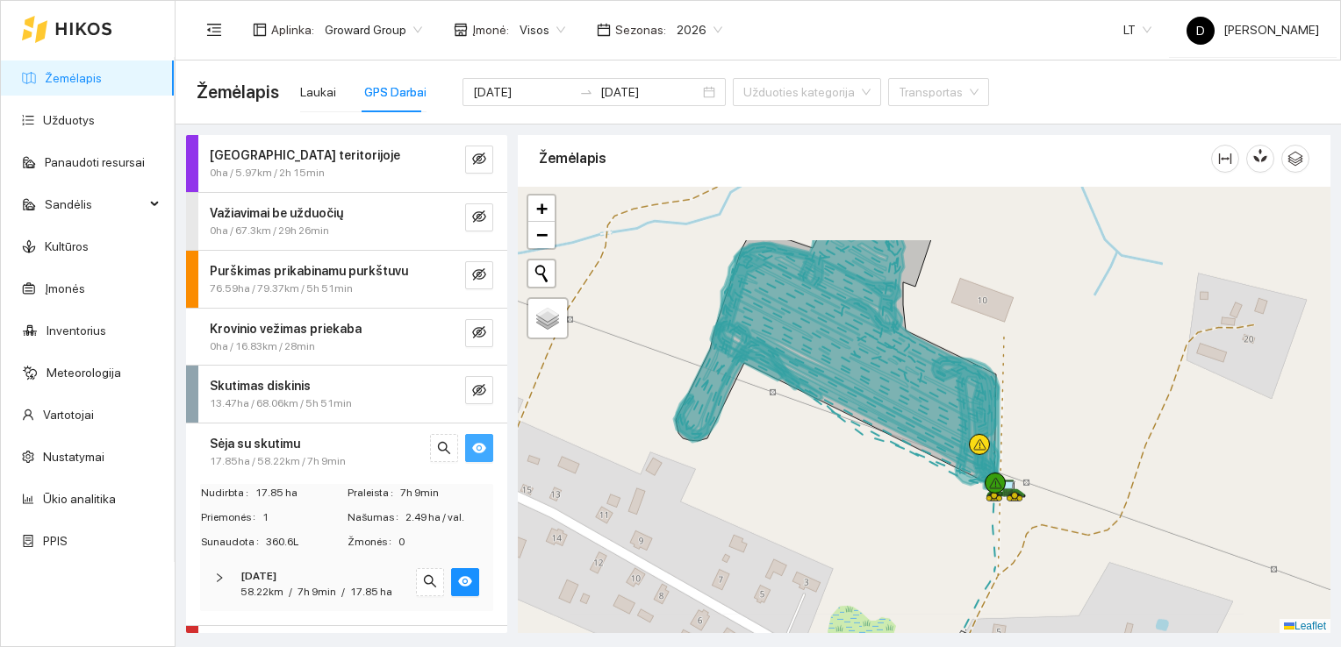
drag, startPoint x: 973, startPoint y: 420, endPoint x: 961, endPoint y: 525, distance: 105.1
click at [961, 525] on div at bounding box center [924, 410] width 812 height 447
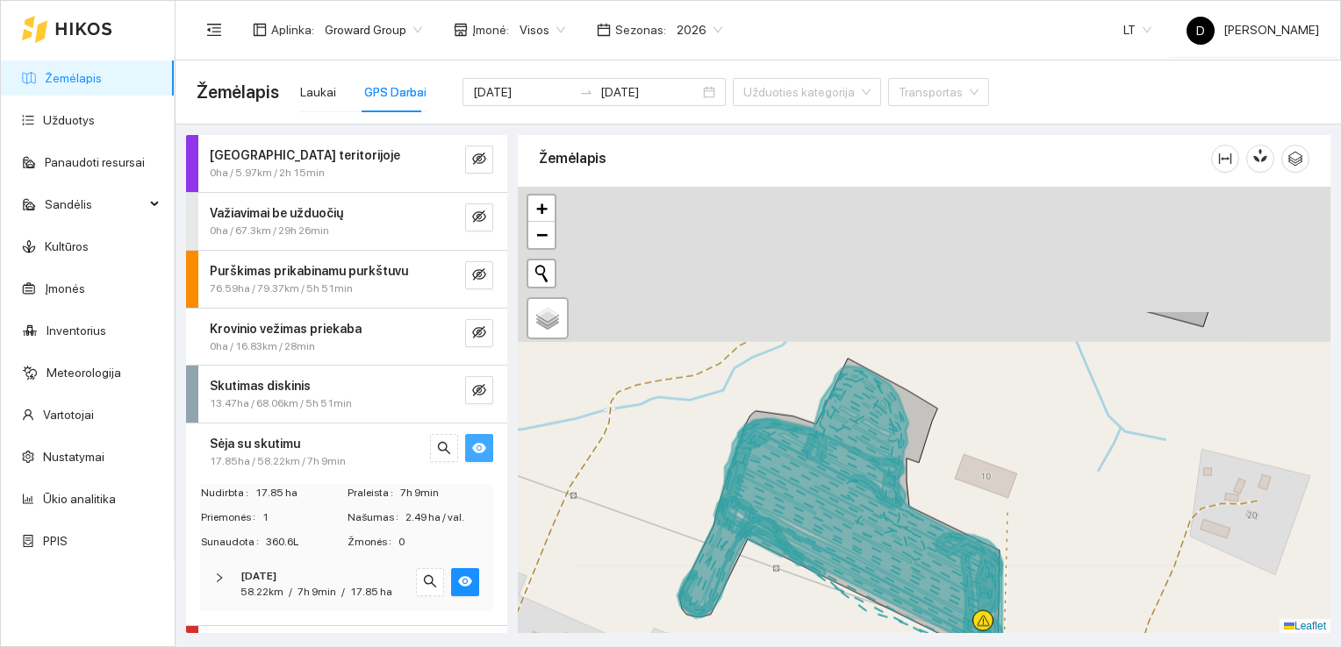
drag, startPoint x: 843, startPoint y: 334, endPoint x: 837, endPoint y: 580, distance: 245.7
click at [837, 584] on icon at bounding box center [860, 513] width 283 height 292
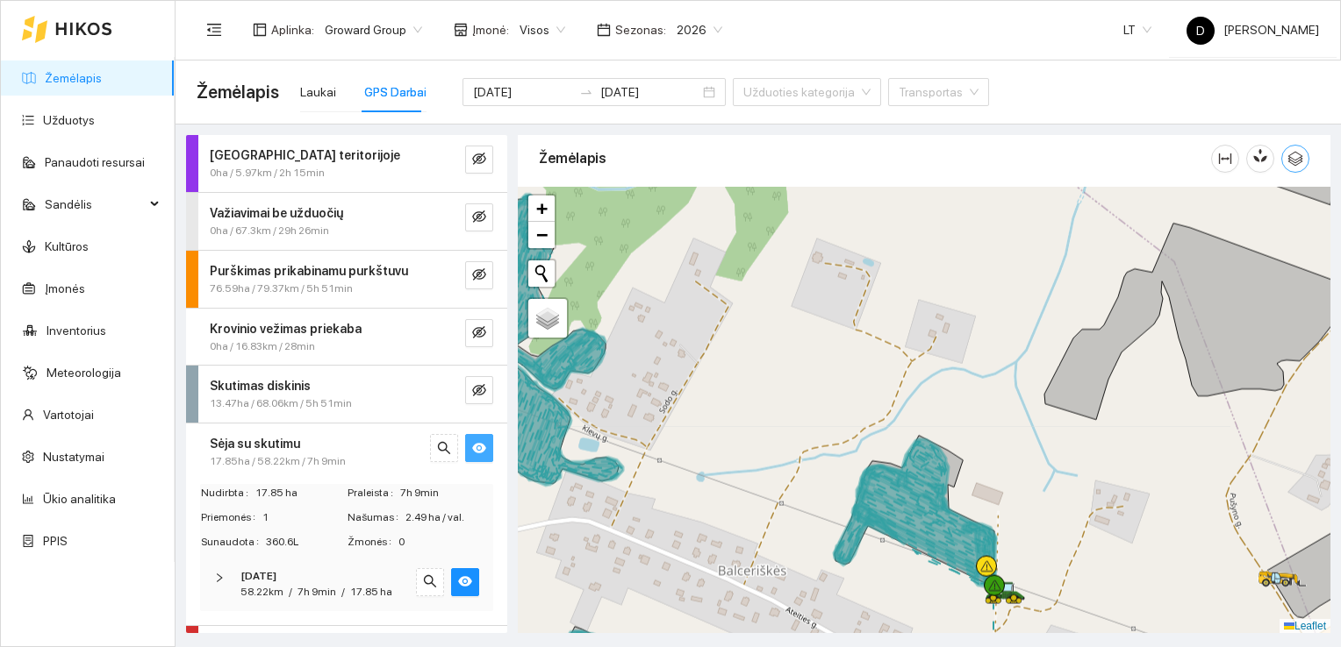
click at [1283, 164] on span "button" at bounding box center [1295, 159] width 26 height 16
